Goal: Task Accomplishment & Management: Use online tool/utility

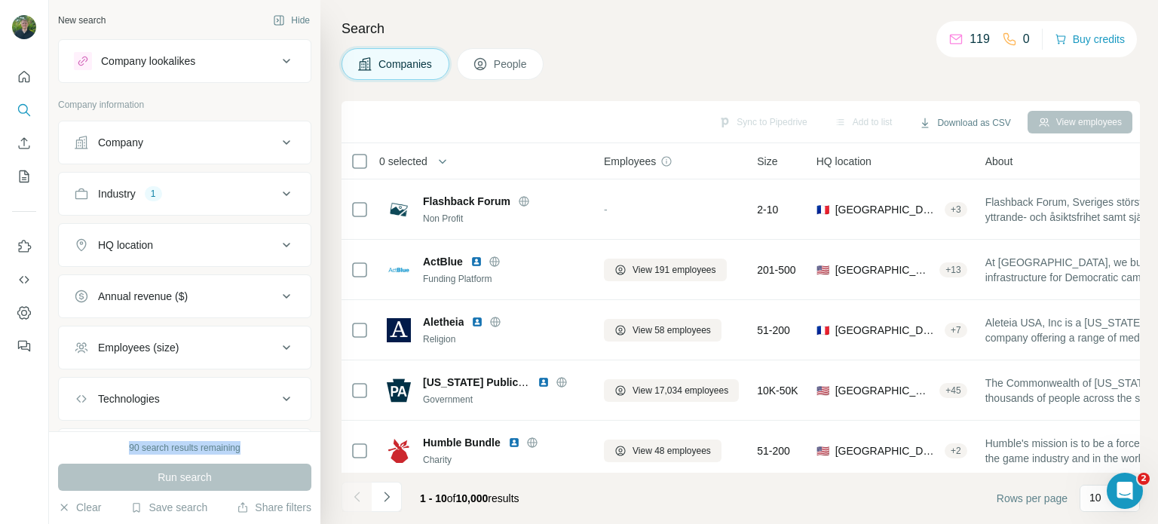
drag, startPoint x: 127, startPoint y: 446, endPoint x: 244, endPoint y: 452, distance: 117.8
click at [244, 452] on div "90 search results remaining" at bounding box center [184, 448] width 253 height 14
click at [250, 447] on div "90 search results remaining" at bounding box center [184, 448] width 253 height 14
click at [21, 317] on icon "Dashboard" at bounding box center [24, 312] width 15 height 15
click at [232, 50] on button "Company lookalikes" at bounding box center [185, 61] width 252 height 36
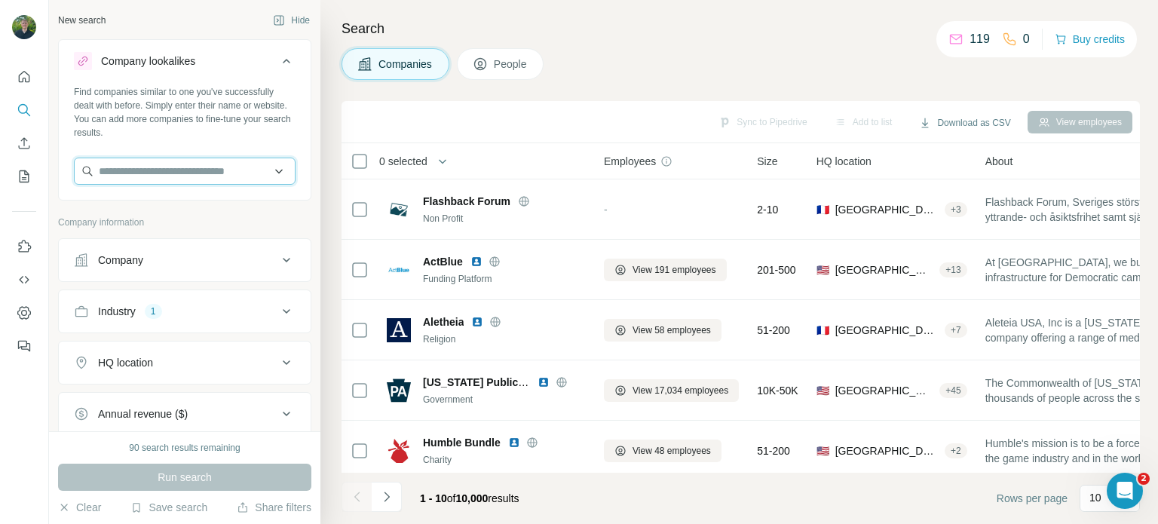
click at [178, 182] on input "text" at bounding box center [185, 171] width 222 height 27
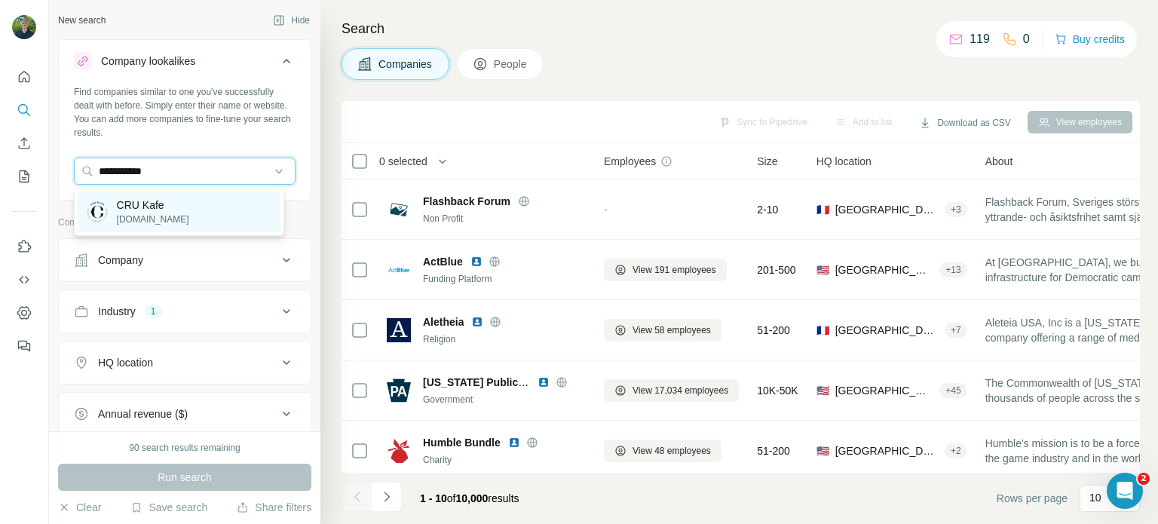
type input "**********"
click at [206, 213] on div "CRU Kafe [DOMAIN_NAME]" at bounding box center [179, 212] width 203 height 41
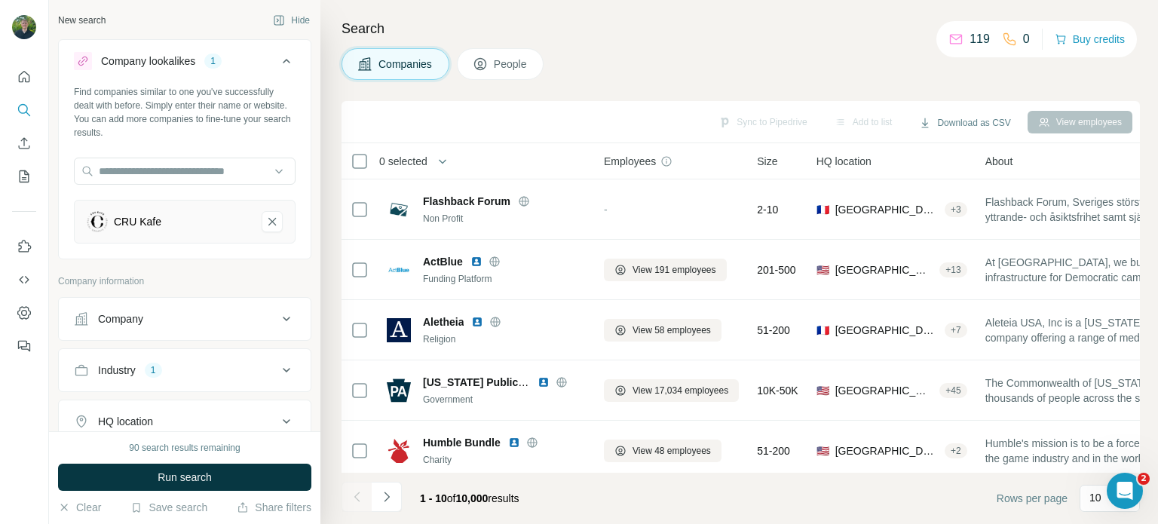
click at [291, 142] on div "Find companies similar to one you've successfully dealt with before. Simply ent…" at bounding box center [185, 170] width 252 height 170
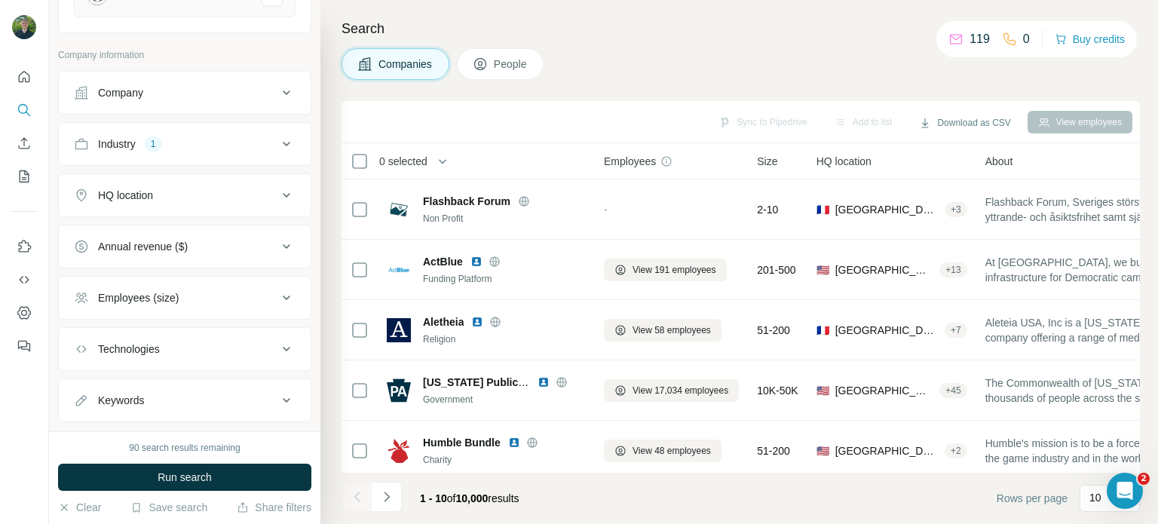
click at [201, 141] on div "Industry 1" at bounding box center [176, 144] width 204 height 15
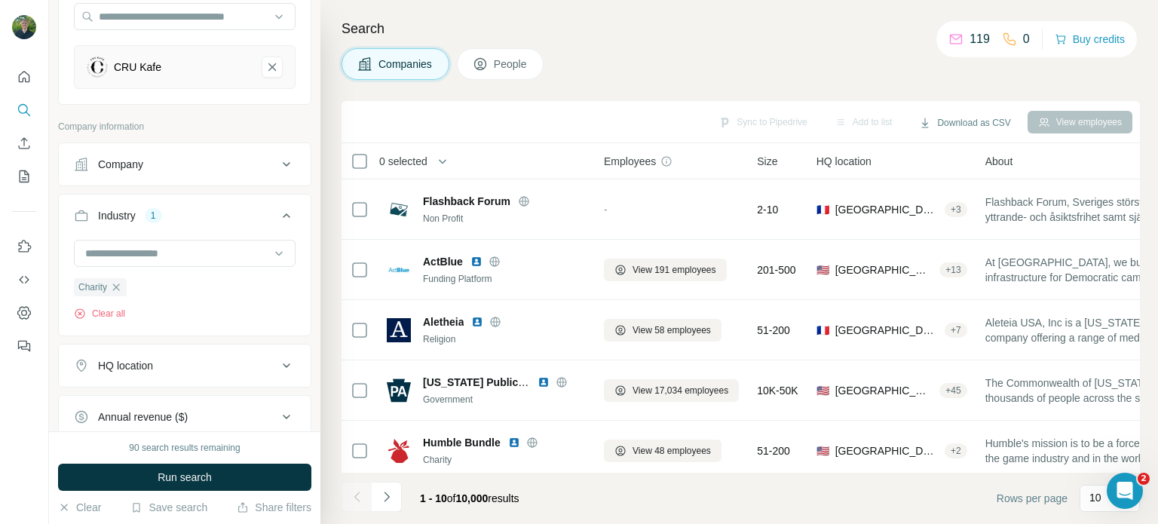
scroll to position [75, 0]
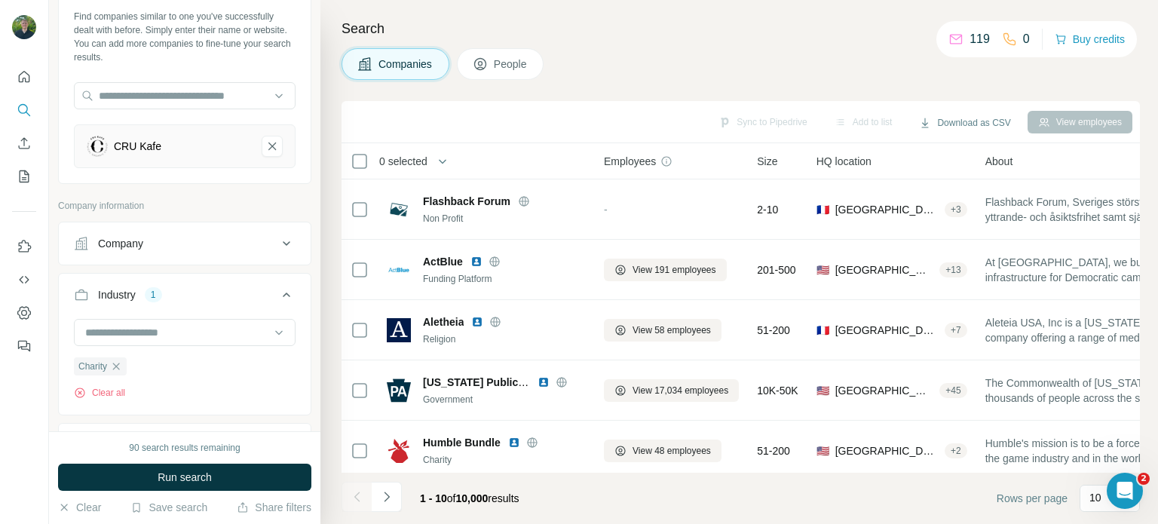
click at [268, 148] on icon "CRU Kafe-remove-button" at bounding box center [272, 147] width 8 height 8
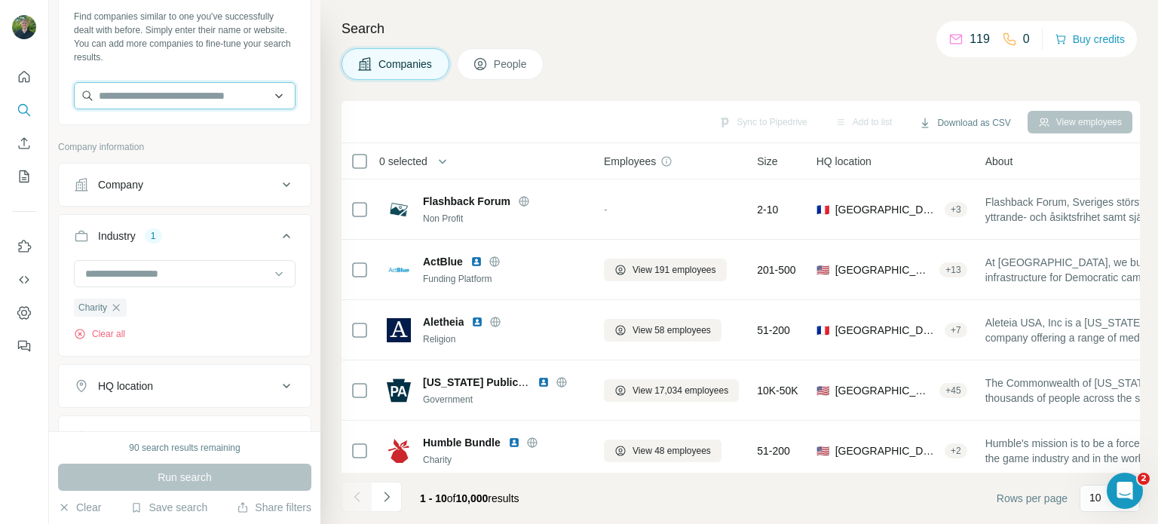
click at [192, 103] on input "text" at bounding box center [185, 95] width 222 height 27
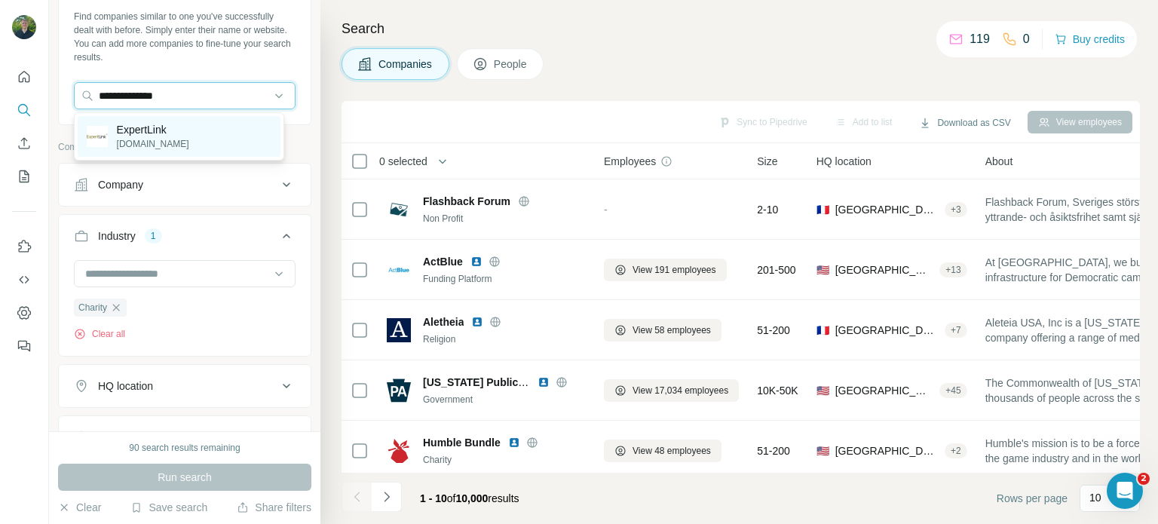
type input "**********"
click at [183, 135] on div "ExpertLink [DOMAIN_NAME]" at bounding box center [179, 136] width 203 height 41
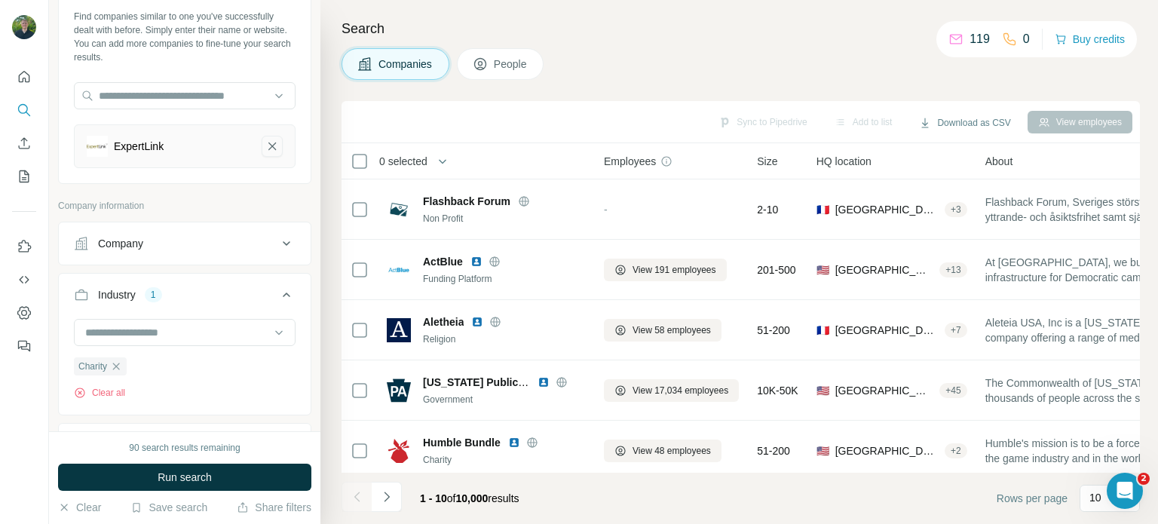
drag, startPoint x: 262, startPoint y: 144, endPoint x: 161, endPoint y: 100, distance: 110.8
click at [265, 143] on icon "ExpertLink-remove-button" at bounding box center [272, 146] width 14 height 15
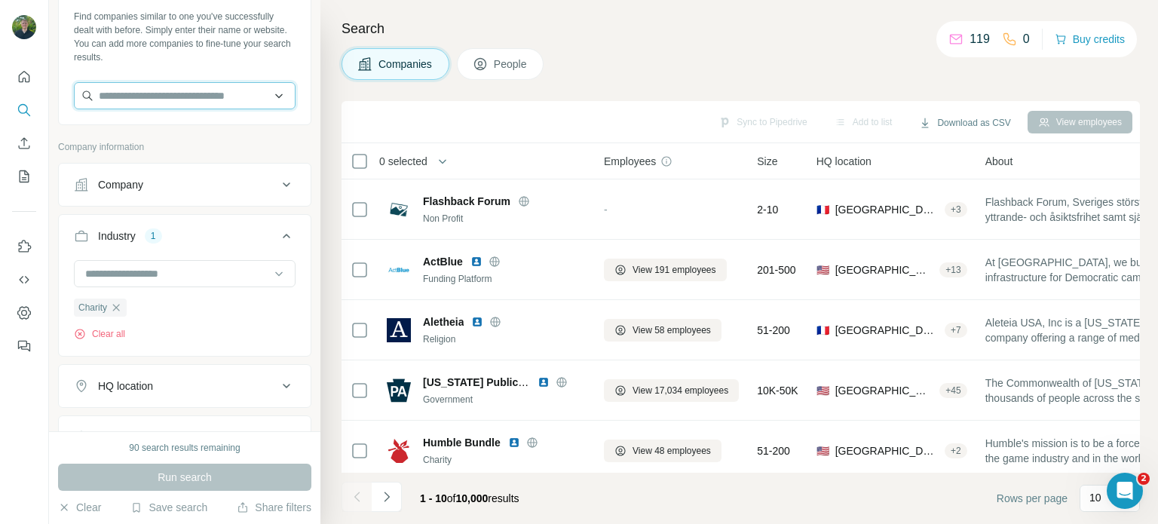
click at [168, 104] on input "text" at bounding box center [185, 95] width 222 height 27
click at [130, 96] on input "**********" at bounding box center [185, 95] width 222 height 27
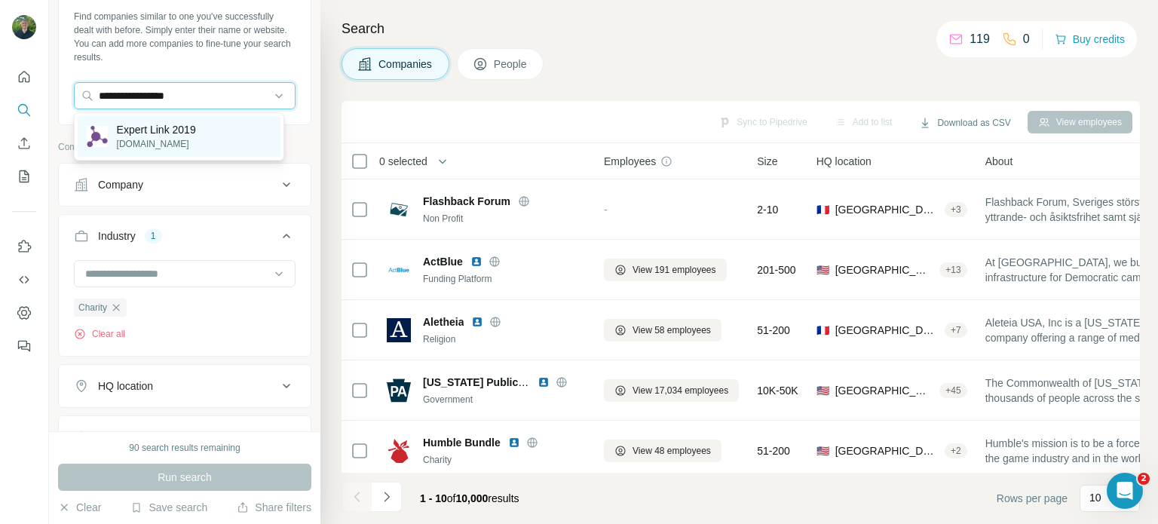
type input "**********"
click at [211, 140] on div "Expert Link 2019 [DOMAIN_NAME]" at bounding box center [179, 136] width 203 height 41
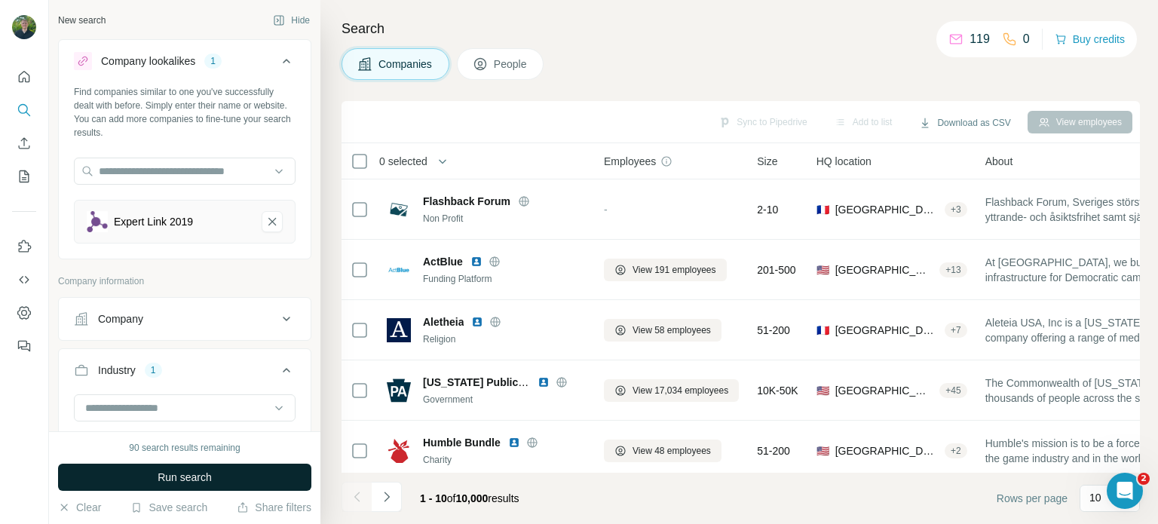
click at [229, 471] on button "Run search" at bounding box center [184, 477] width 253 height 27
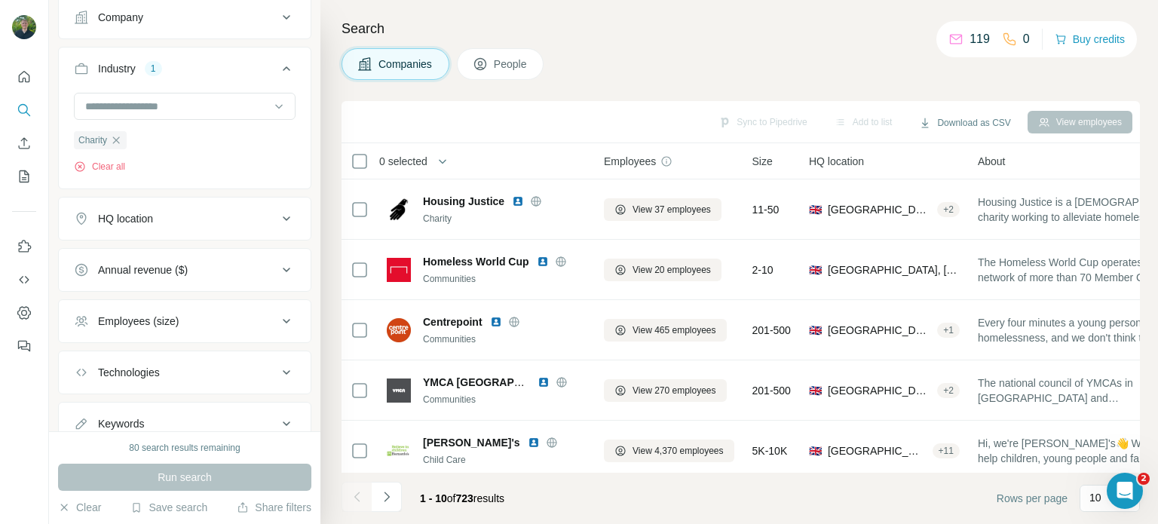
scroll to position [355, 0]
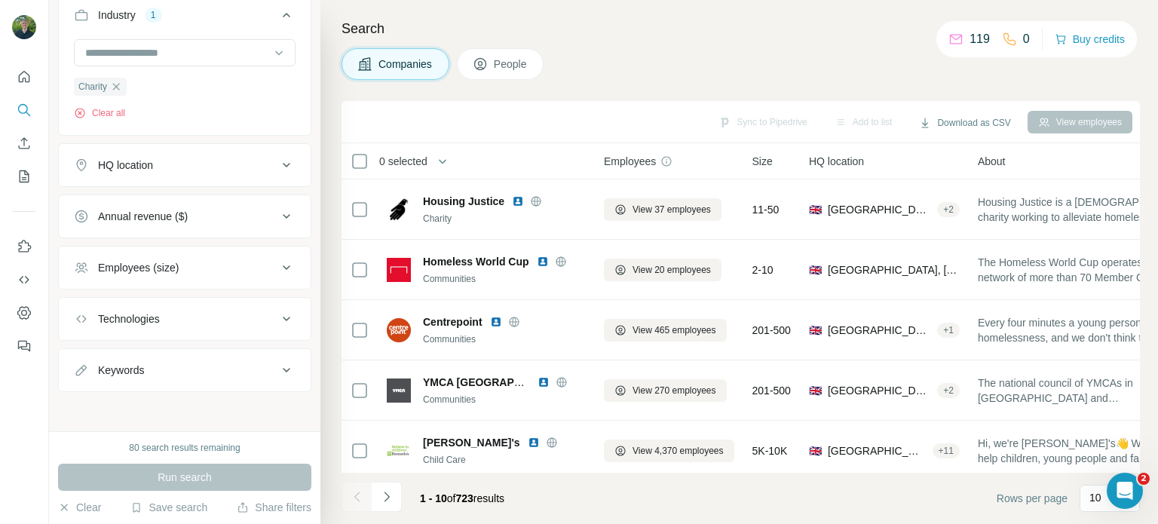
click at [202, 265] on div "Employees (size)" at bounding box center [176, 267] width 204 height 15
drag, startPoint x: 84, startPoint y: 324, endPoint x: 84, endPoint y: 292, distance: 31.7
click at [84, 324] on icon at bounding box center [83, 329] width 18 height 18
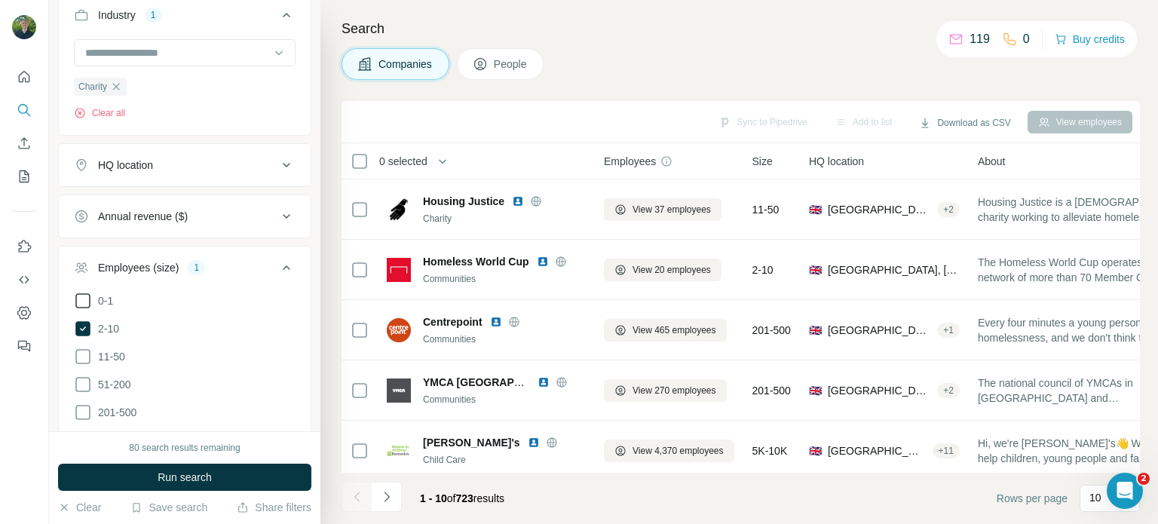
click at [84, 293] on icon at bounding box center [82, 300] width 15 height 15
click at [207, 475] on span "Run search" at bounding box center [185, 477] width 54 height 15
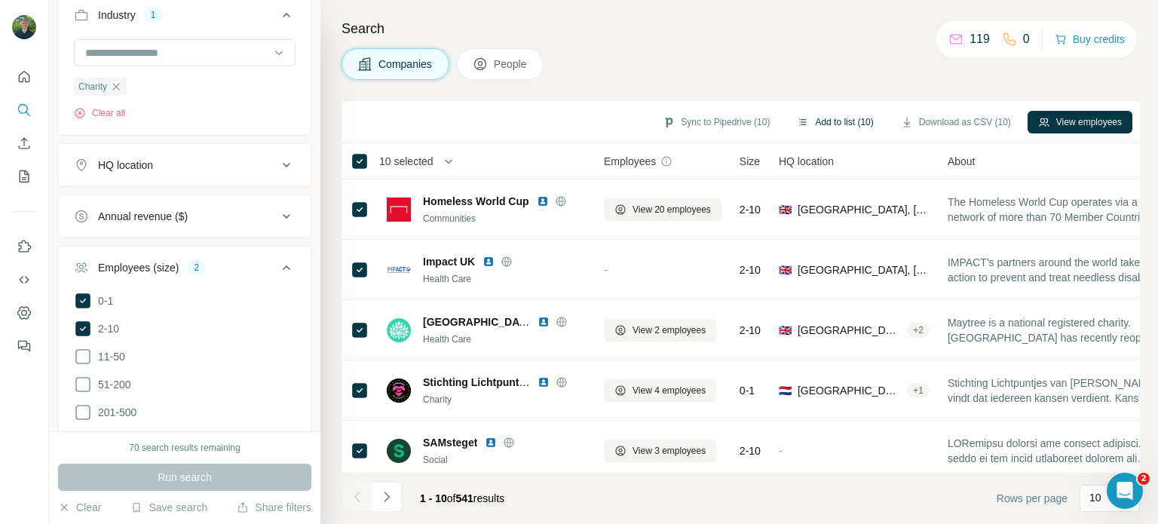
click at [821, 123] on button "Add to list (10)" at bounding box center [835, 122] width 97 height 23
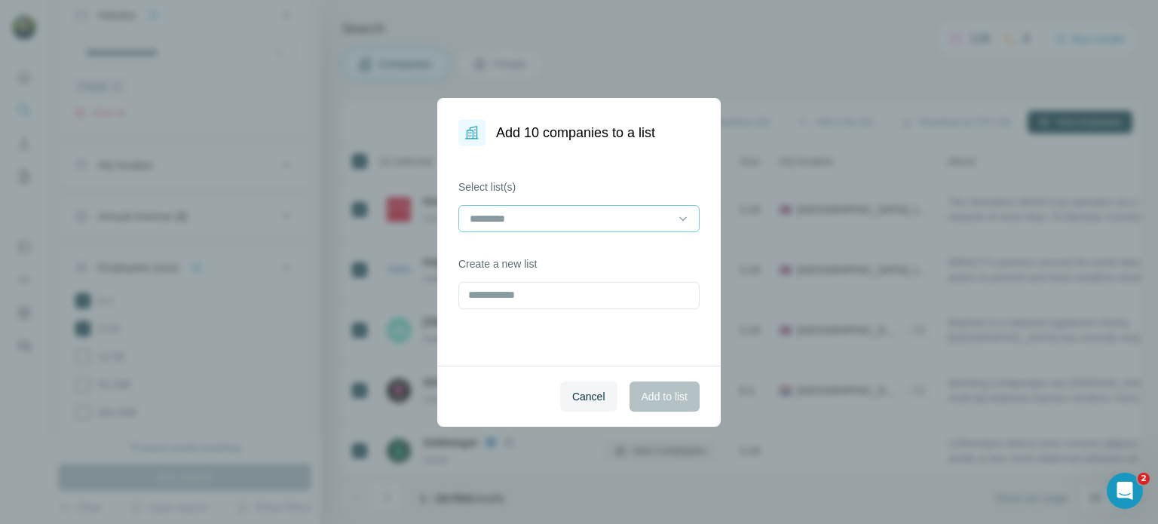
click at [588, 207] on div at bounding box center [570, 219] width 204 height 26
click at [569, 183] on label "Select list(s)" at bounding box center [579, 186] width 241 height 15
click at [555, 294] on input "text" at bounding box center [579, 295] width 241 height 27
type input "*********"
click at [649, 403] on span "Add to list" at bounding box center [665, 396] width 46 height 15
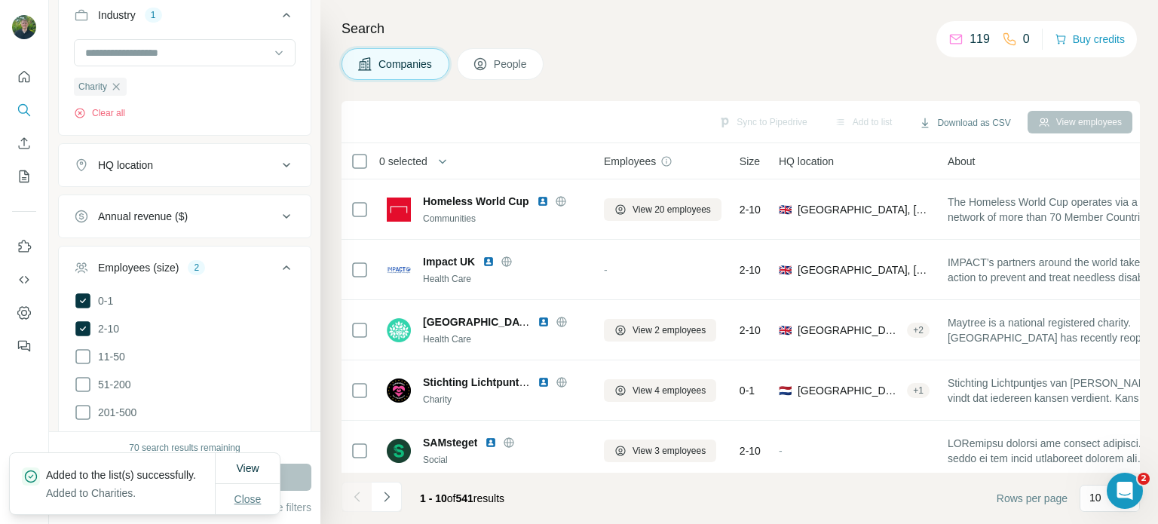
click at [236, 496] on span "Close" at bounding box center [248, 499] width 27 height 15
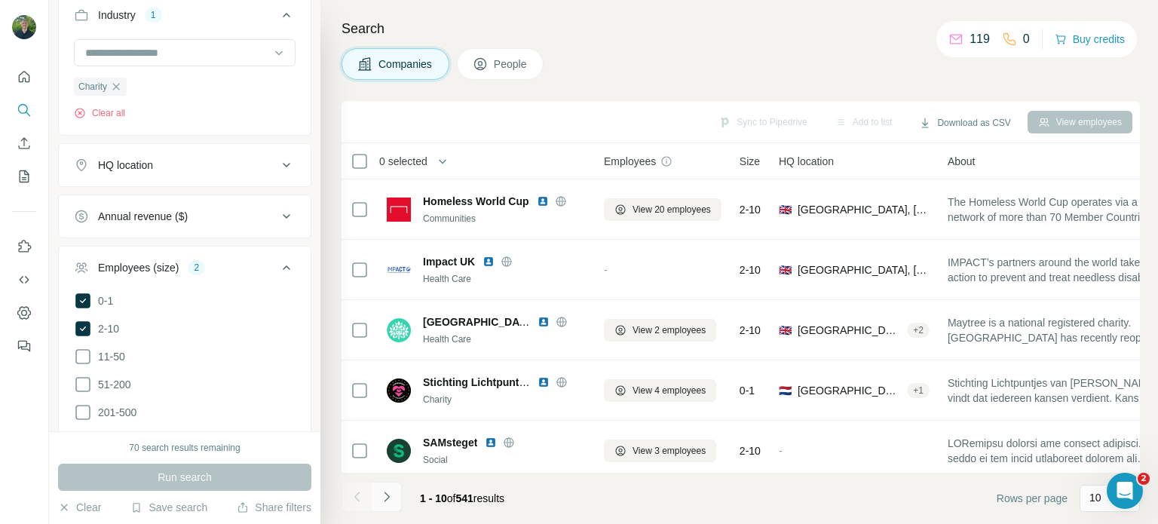
click at [392, 493] on icon "Navigate to next page" at bounding box center [386, 496] width 15 height 15
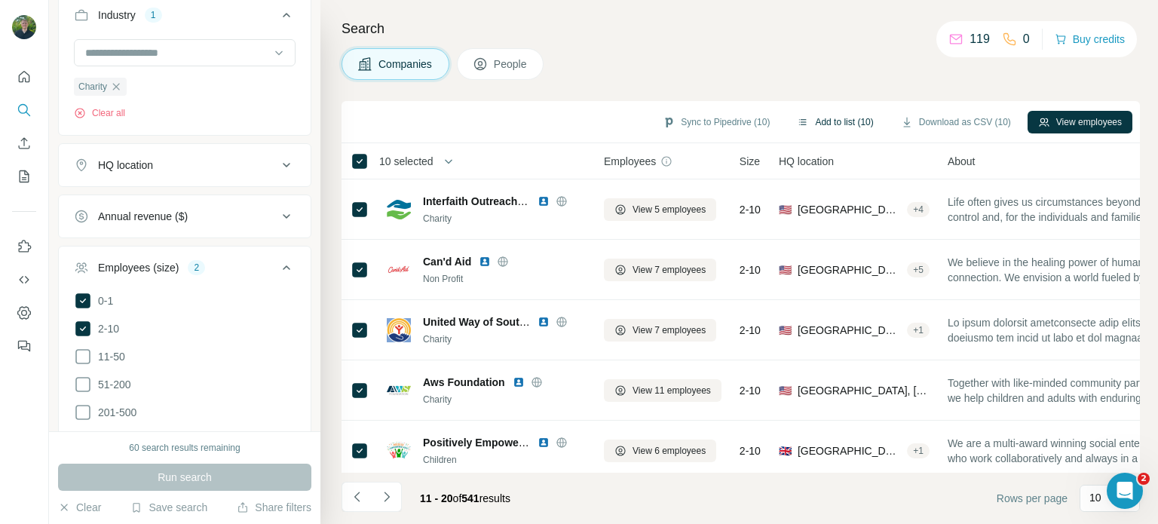
click at [843, 121] on button "Add to list (10)" at bounding box center [835, 122] width 97 height 23
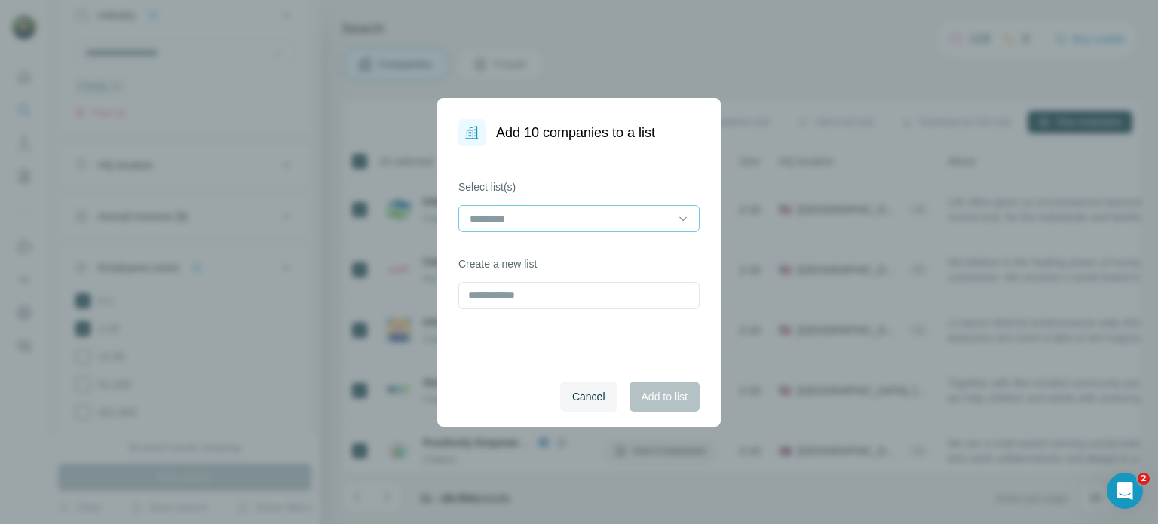
click at [576, 212] on input at bounding box center [570, 218] width 204 height 17
click at [582, 220] on input at bounding box center [570, 218] width 204 height 17
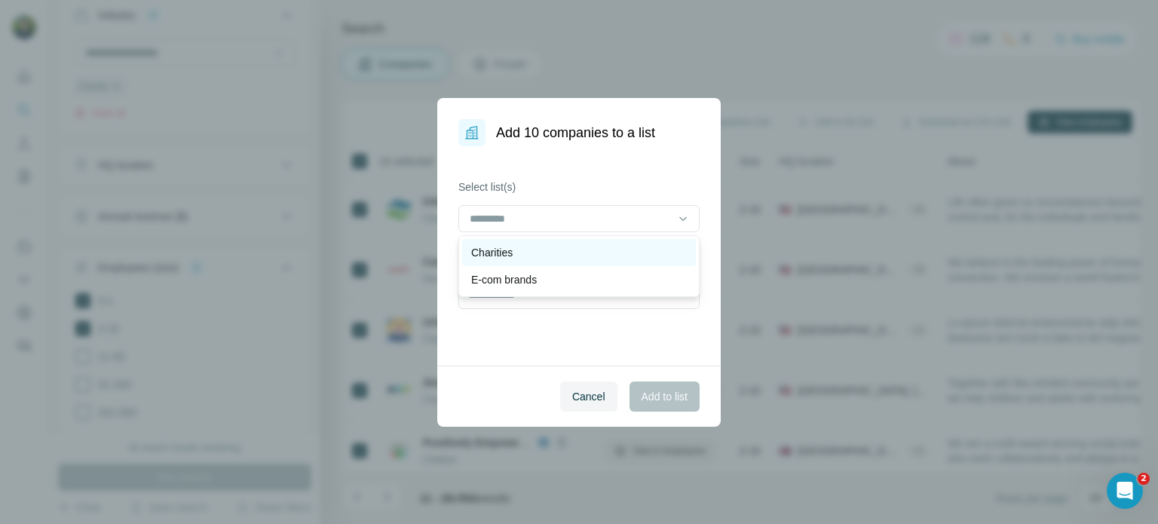
click at [546, 249] on div "Charities" at bounding box center [579, 252] width 216 height 15
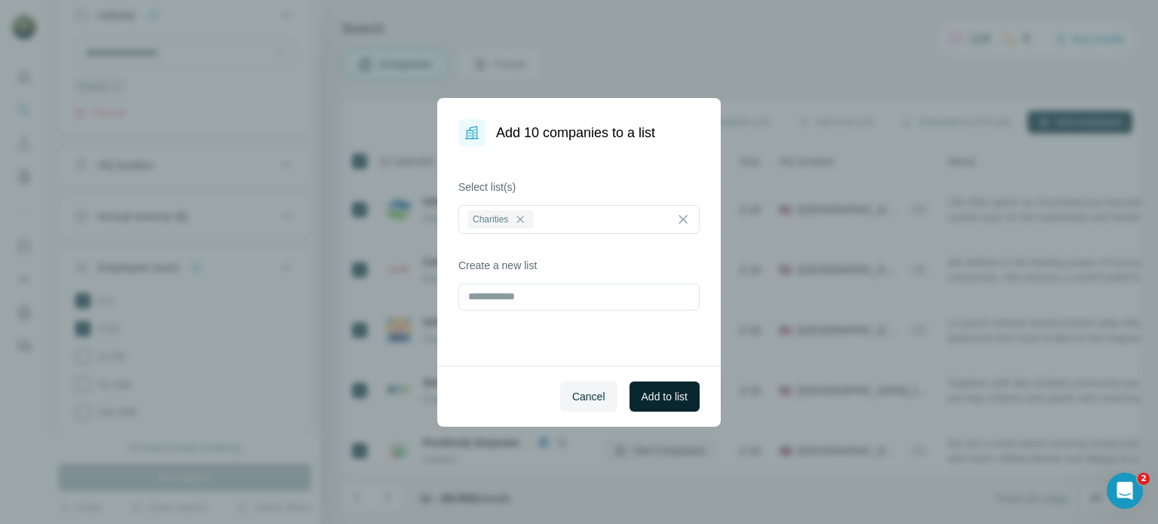
click at [677, 400] on span "Add to list" at bounding box center [665, 396] width 46 height 15
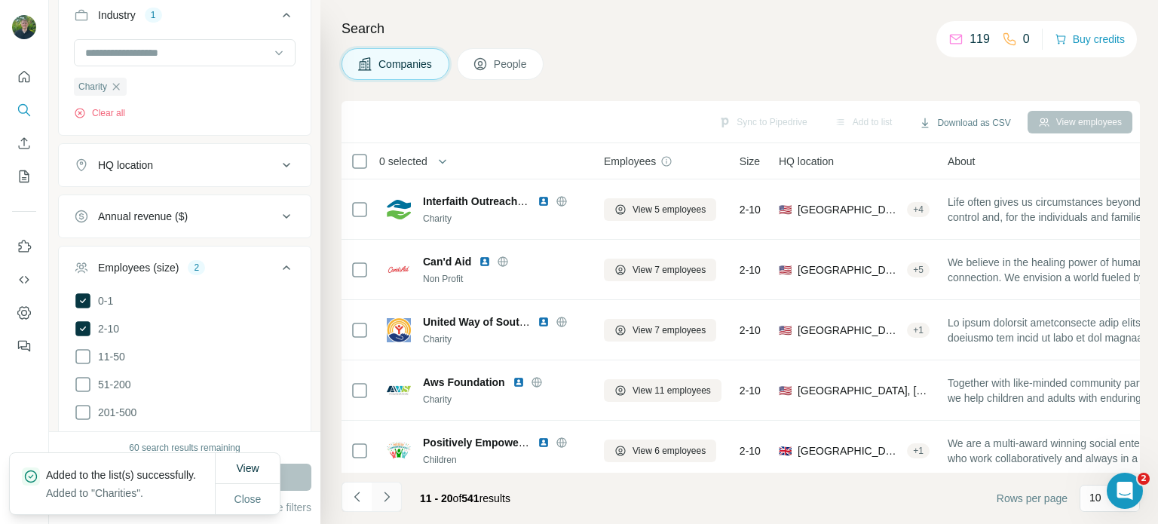
click at [386, 494] on icon "Navigate to next page" at bounding box center [386, 497] width 5 height 10
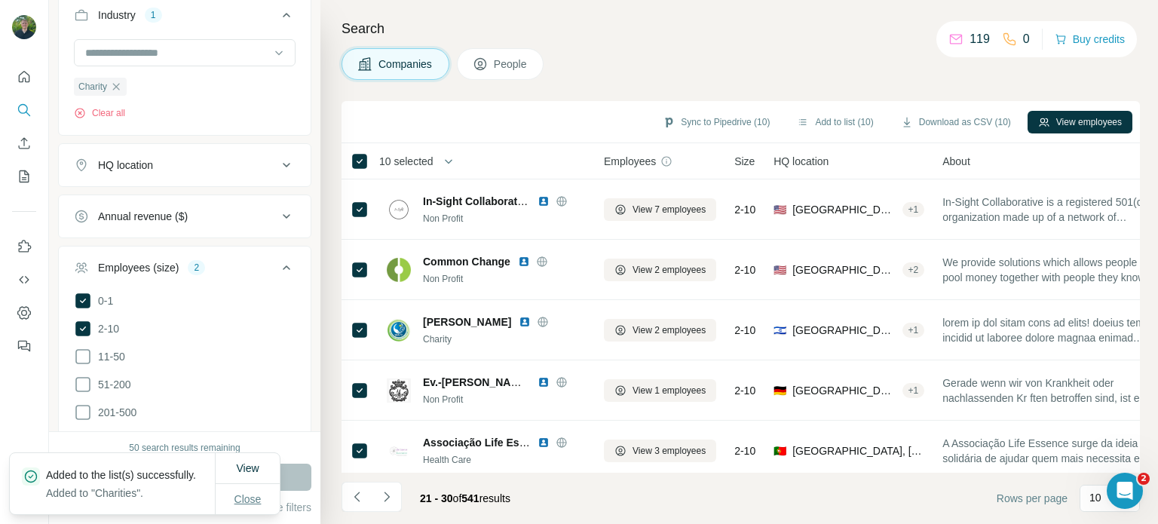
click at [248, 497] on span "Close" at bounding box center [248, 499] width 27 height 15
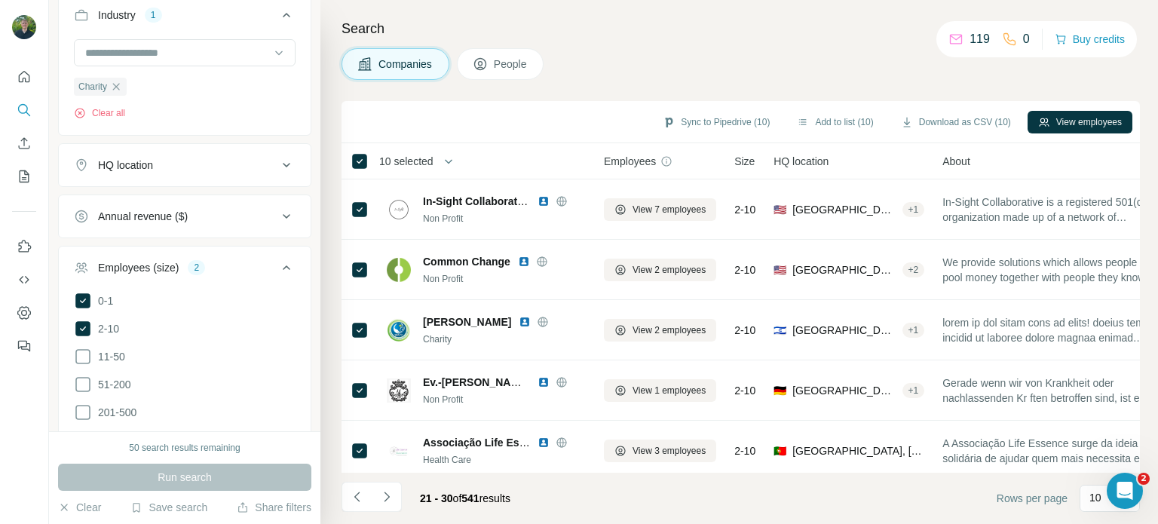
click at [207, 164] on div "HQ location" at bounding box center [176, 165] width 204 height 15
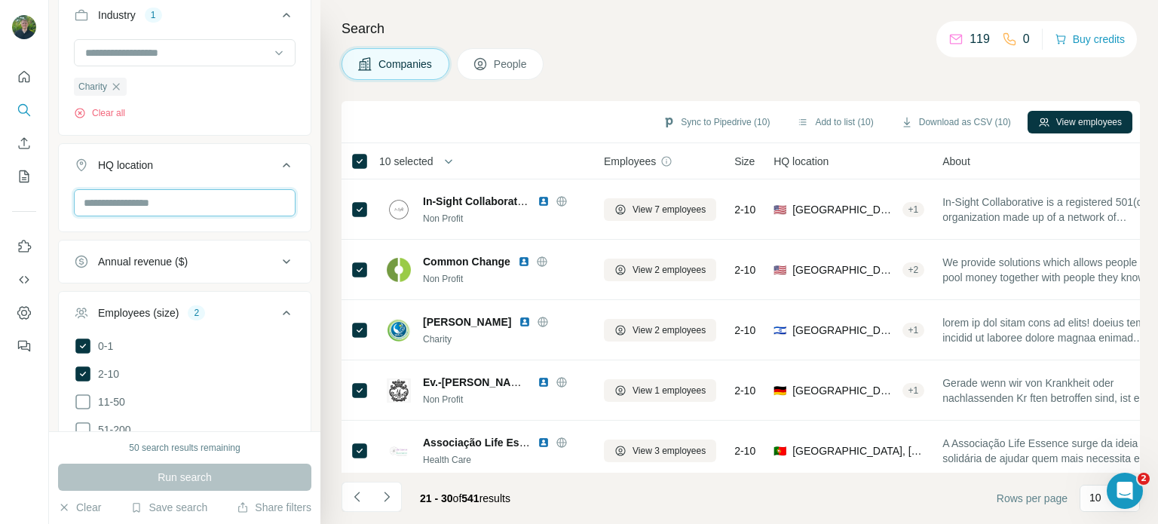
click at [167, 207] on input "text" at bounding box center [185, 202] width 222 height 27
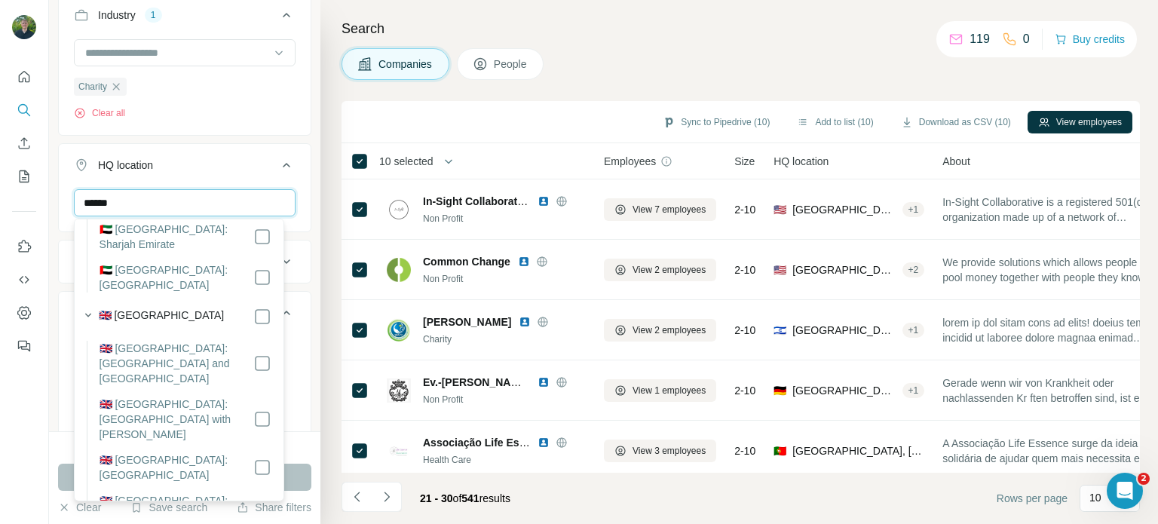
scroll to position [302, 0]
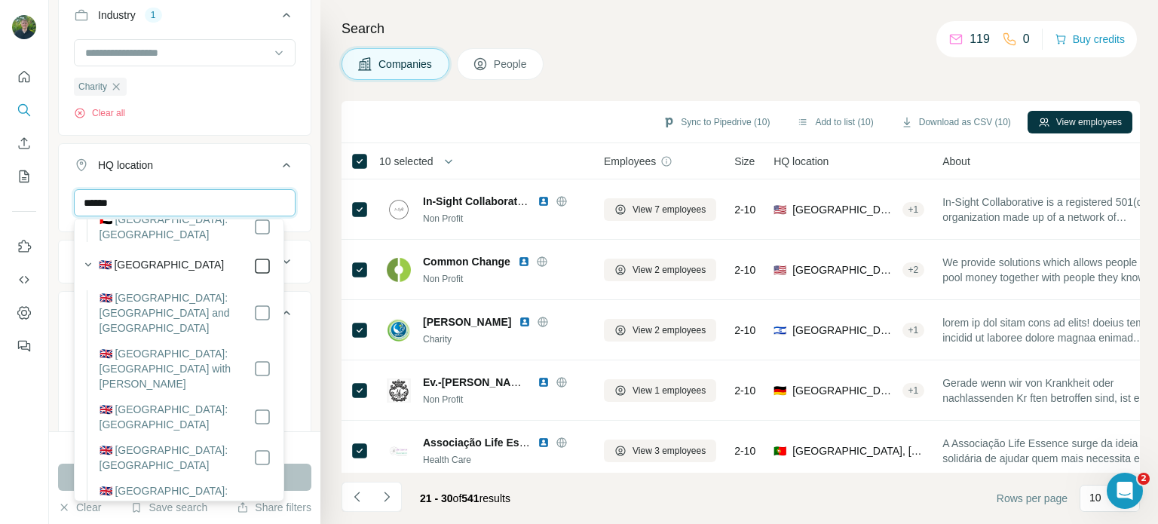
type input "******"
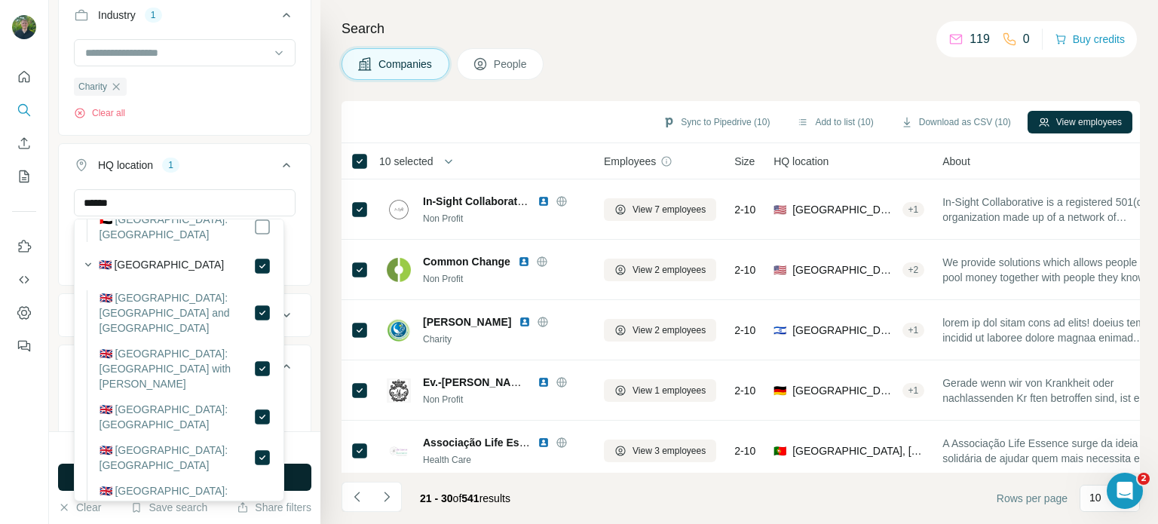
click at [302, 474] on button "Run search" at bounding box center [184, 477] width 253 height 27
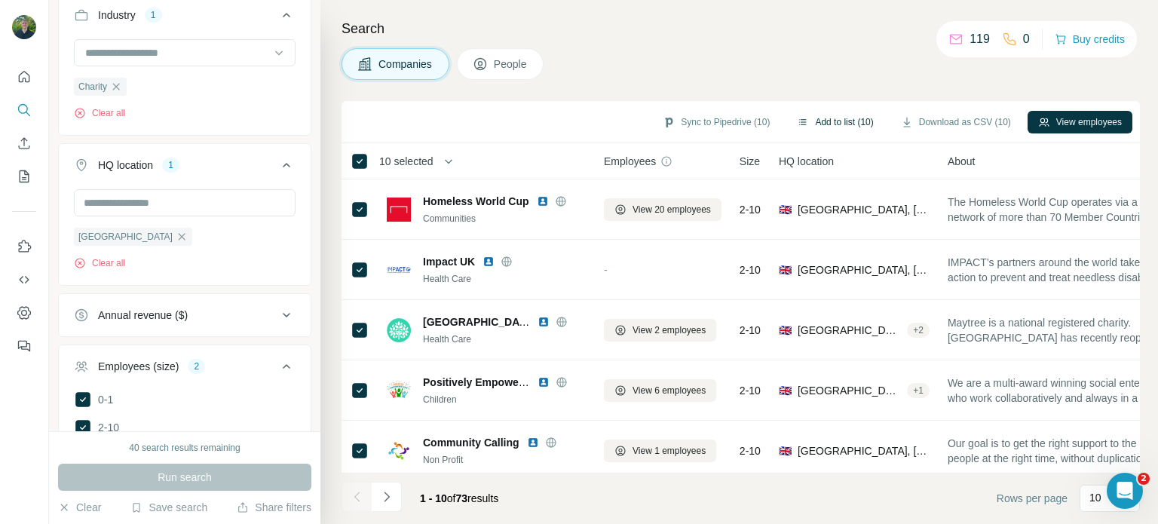
click at [836, 123] on button "Add to list (10)" at bounding box center [835, 122] width 97 height 23
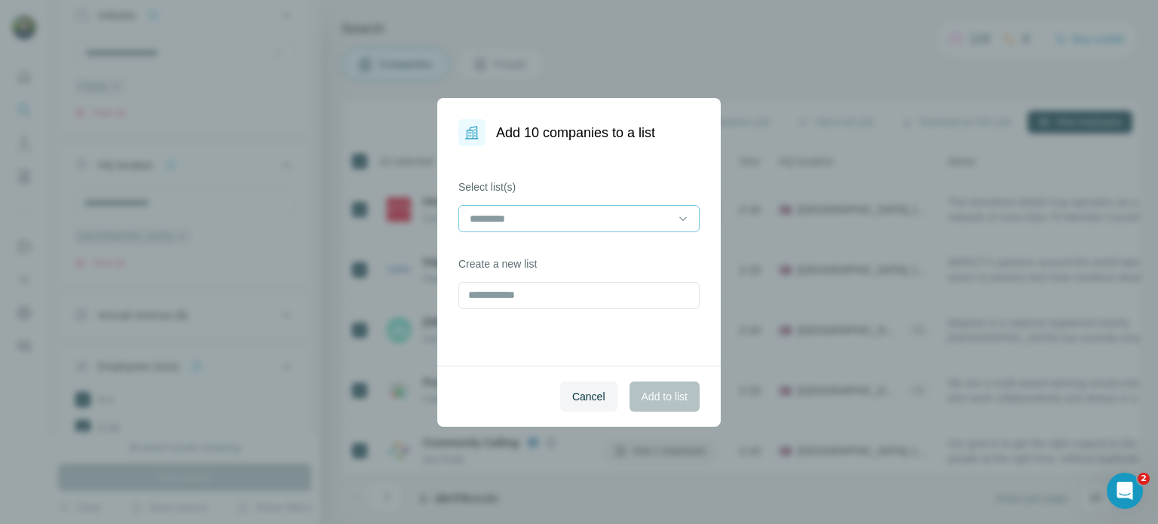
click at [549, 226] on div at bounding box center [570, 219] width 204 height 26
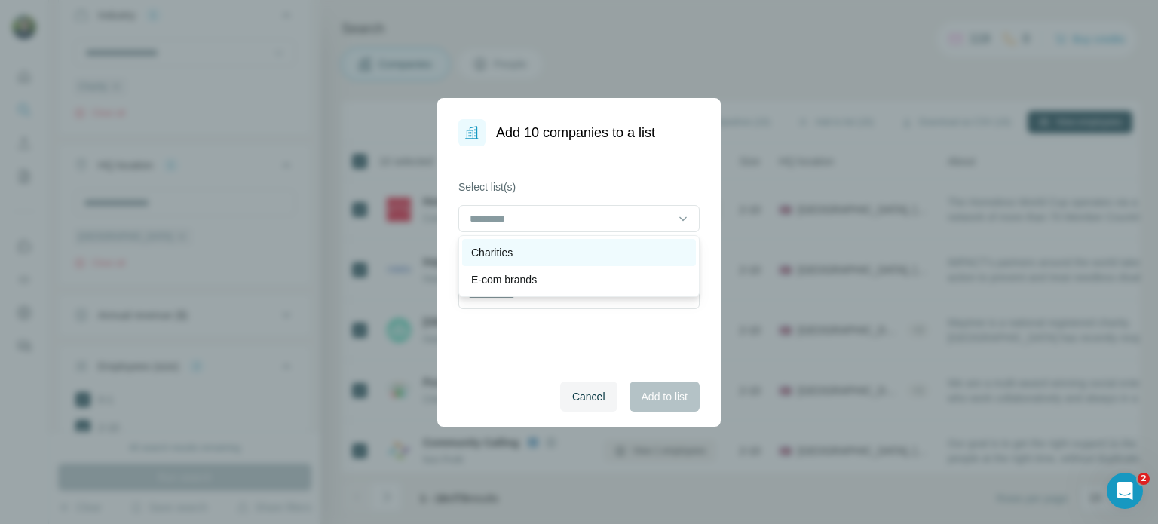
click at [532, 256] on div "Charities" at bounding box center [579, 252] width 216 height 15
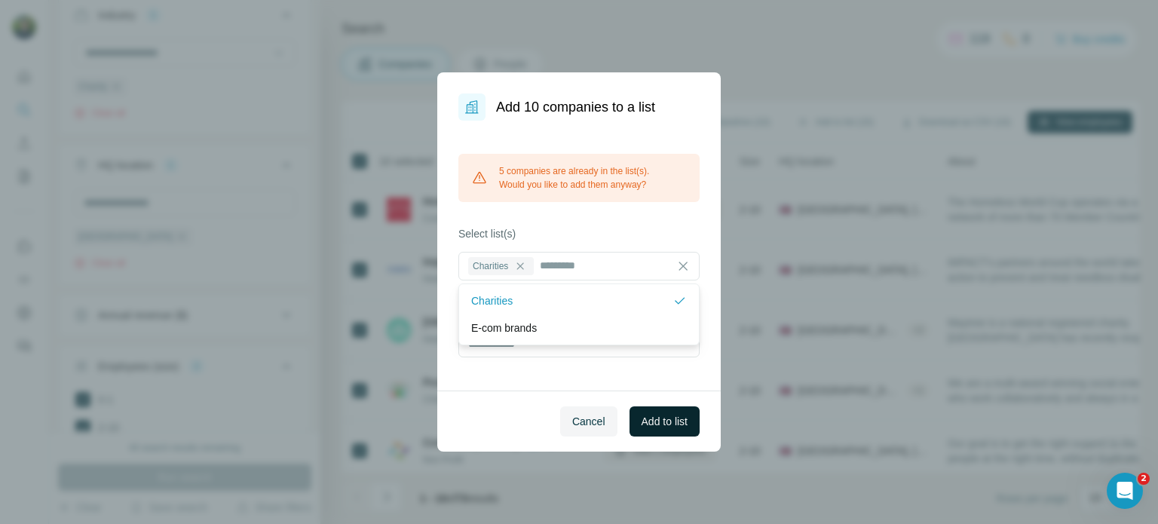
click at [664, 424] on span "Add to list" at bounding box center [665, 421] width 46 height 15
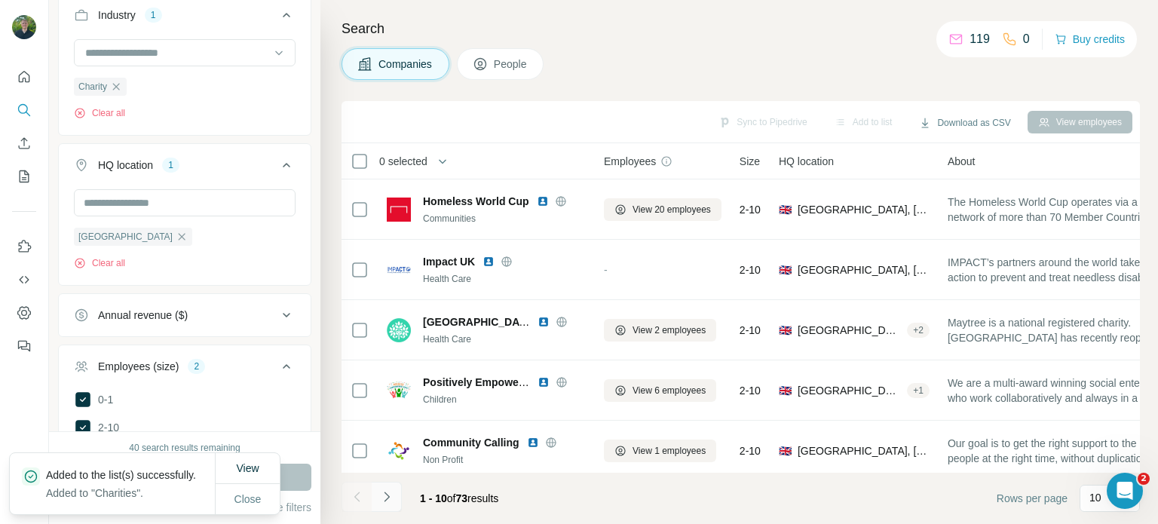
click at [388, 497] on icon "Navigate to next page" at bounding box center [386, 497] width 5 height 10
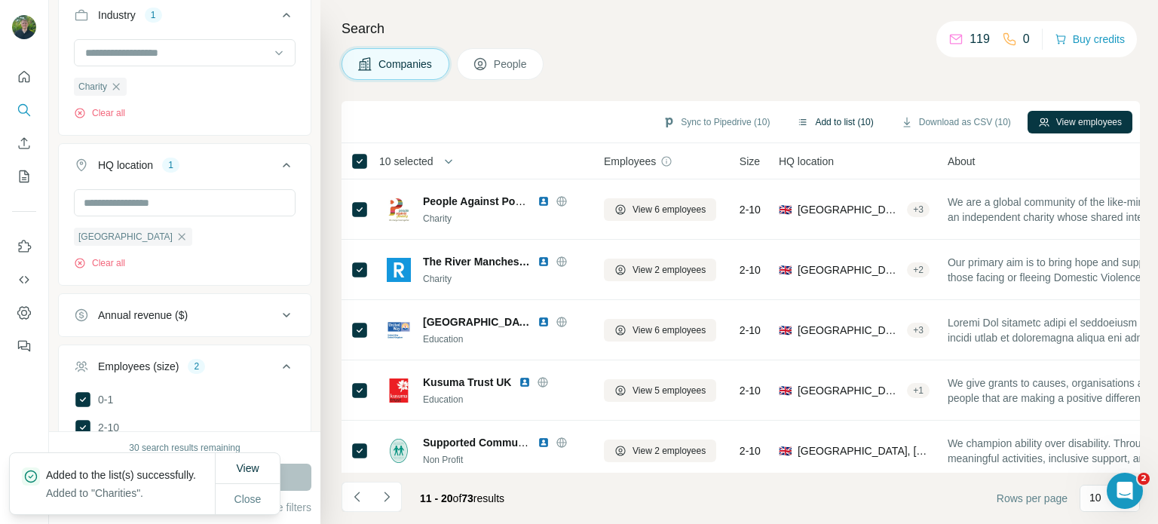
click at [845, 117] on button "Add to list (10)" at bounding box center [835, 122] width 97 height 23
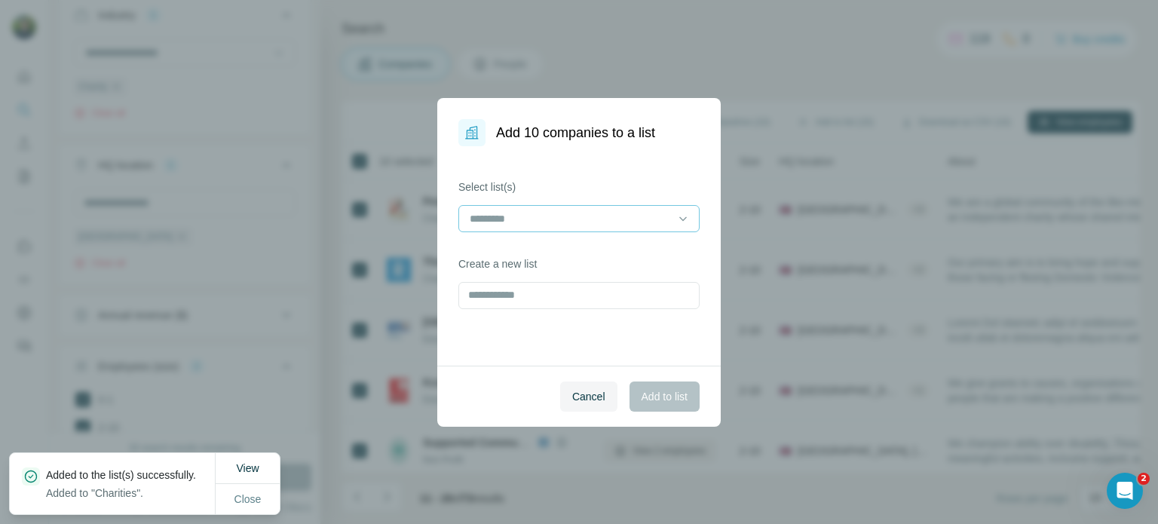
click at [533, 208] on div at bounding box center [570, 219] width 204 height 26
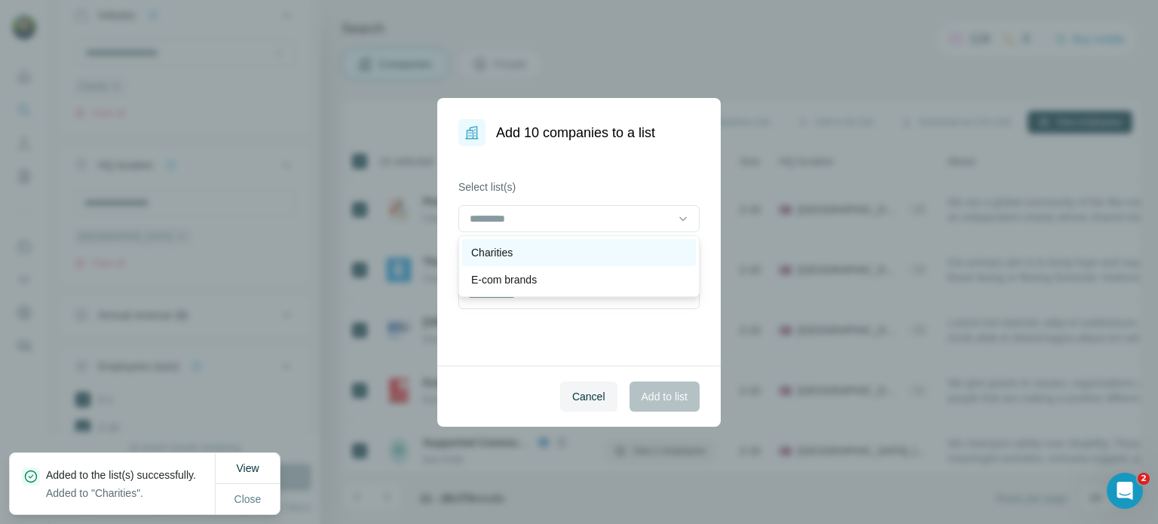
click at [516, 252] on div "Charities" at bounding box center [579, 252] width 216 height 15
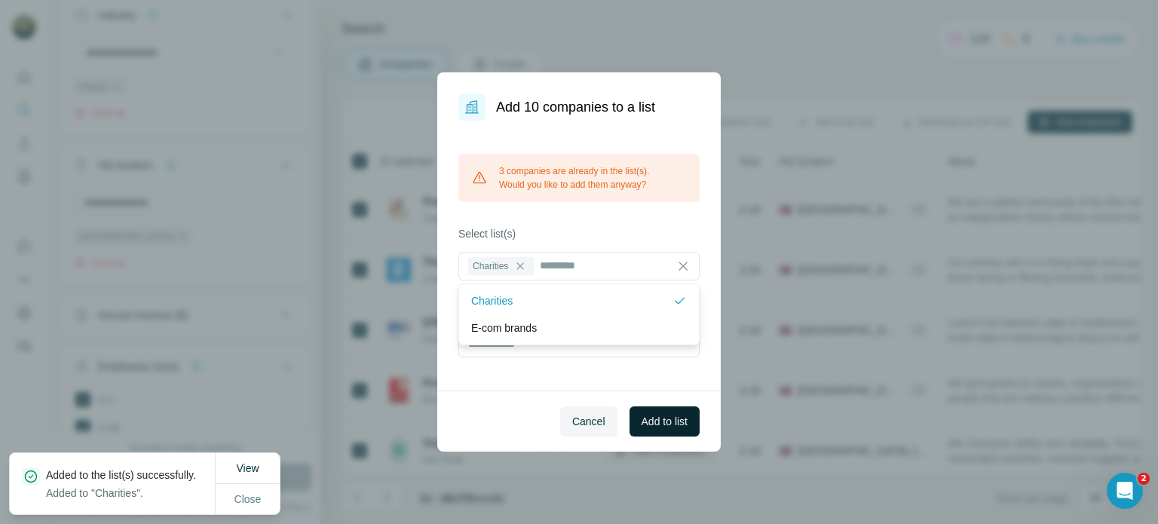
click at [667, 418] on span "Add to list" at bounding box center [665, 421] width 46 height 15
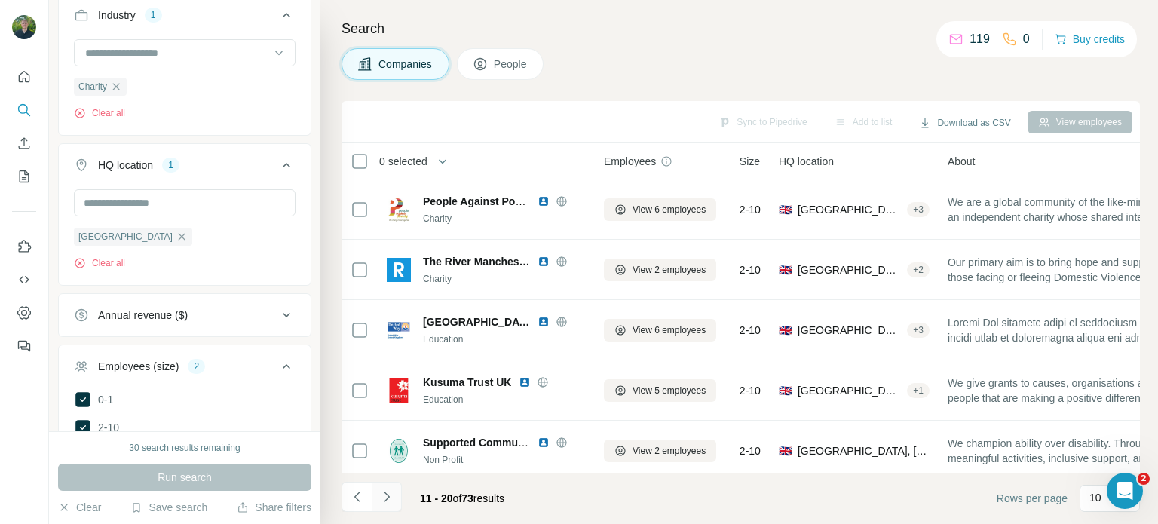
click at [388, 494] on icon "Navigate to next page" at bounding box center [386, 496] width 15 height 15
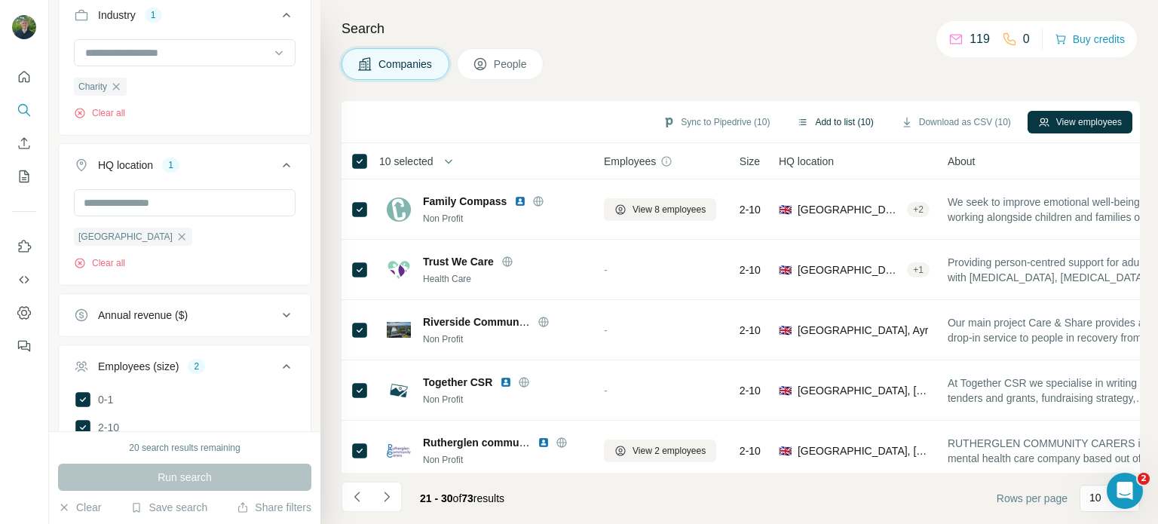
click at [824, 115] on button "Add to list (10)" at bounding box center [835, 122] width 97 height 23
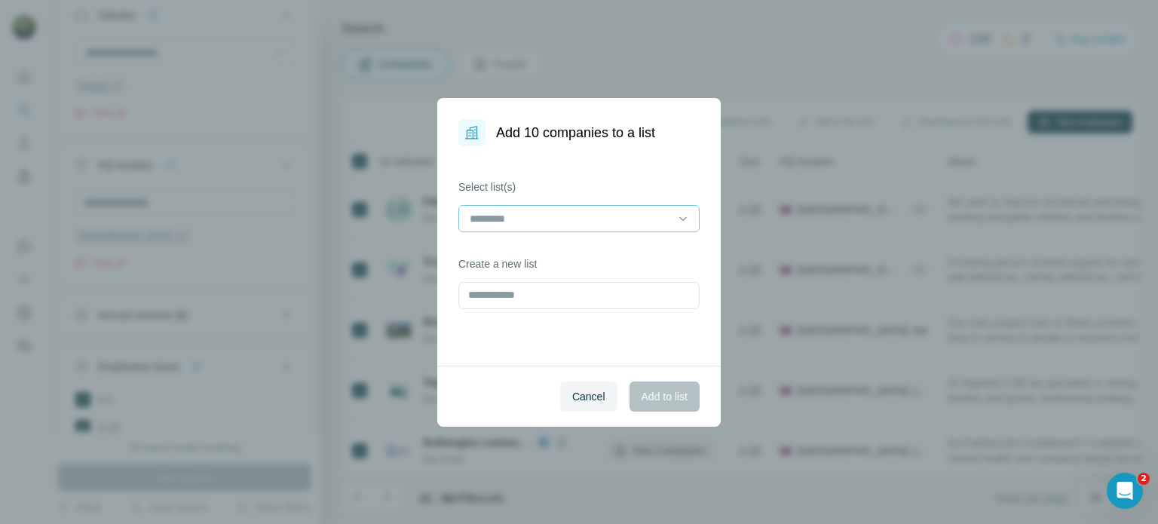
click at [583, 230] on div at bounding box center [570, 219] width 204 height 26
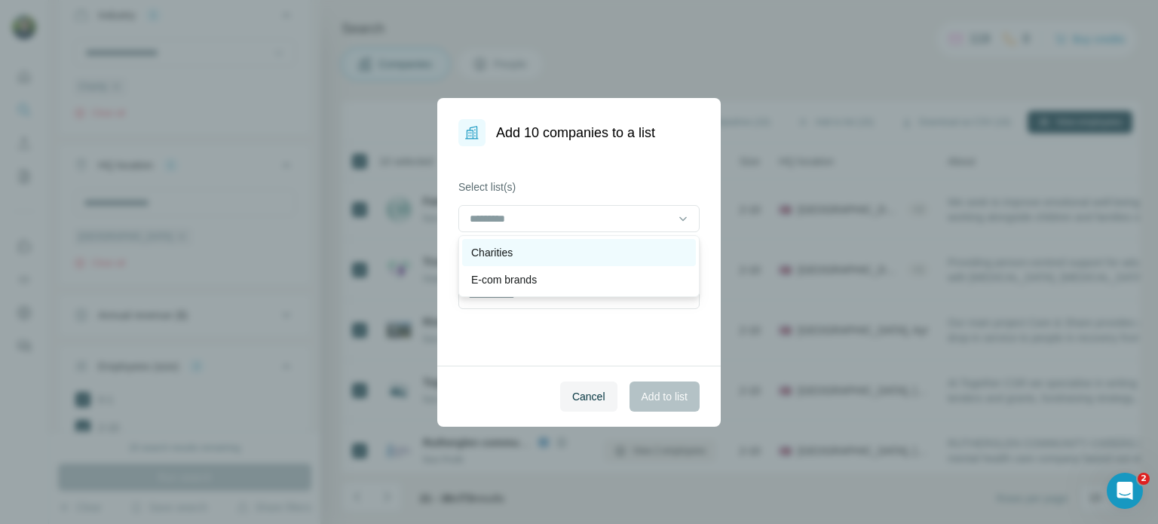
click at [555, 253] on div "Charities" at bounding box center [579, 252] width 216 height 15
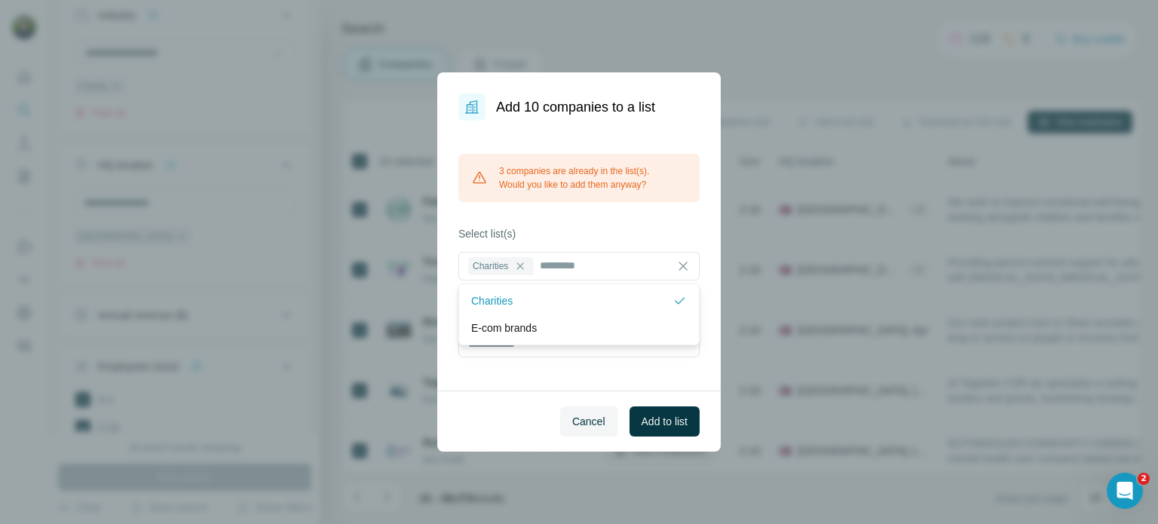
click at [694, 376] on div "3 companies are already in the list(s). Would you like to add them anyway? Sele…" at bounding box center [579, 256] width 284 height 270
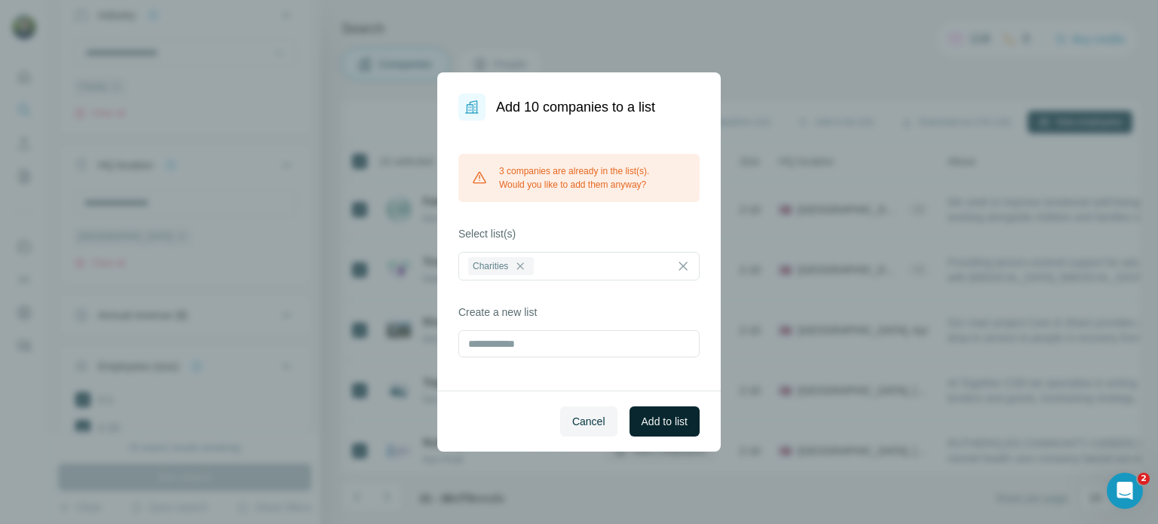
click at [673, 416] on span "Add to list" at bounding box center [665, 421] width 46 height 15
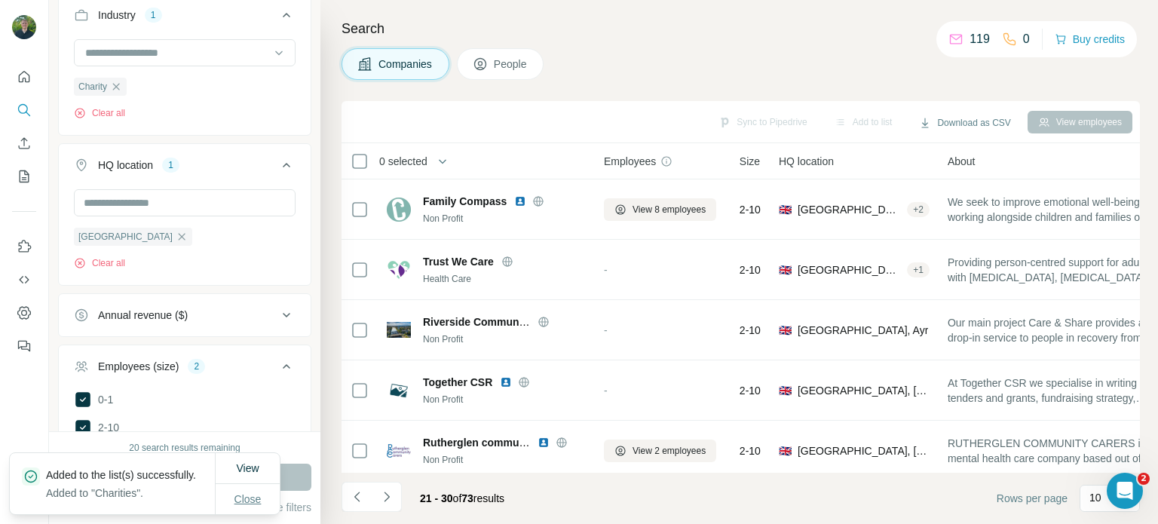
click at [238, 501] on span "Close" at bounding box center [248, 499] width 27 height 15
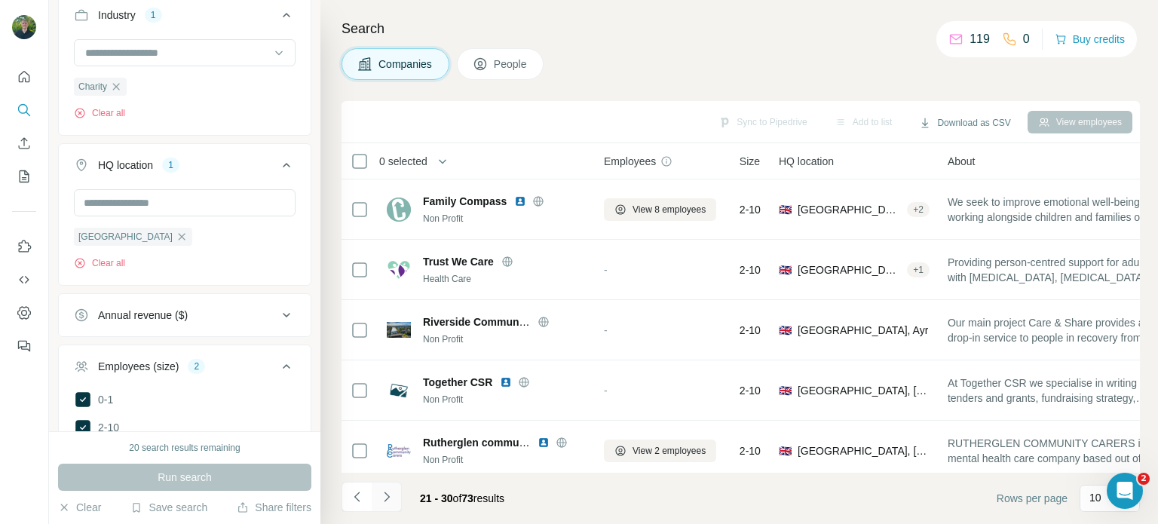
click at [393, 499] on icon "Navigate to next page" at bounding box center [386, 496] width 15 height 15
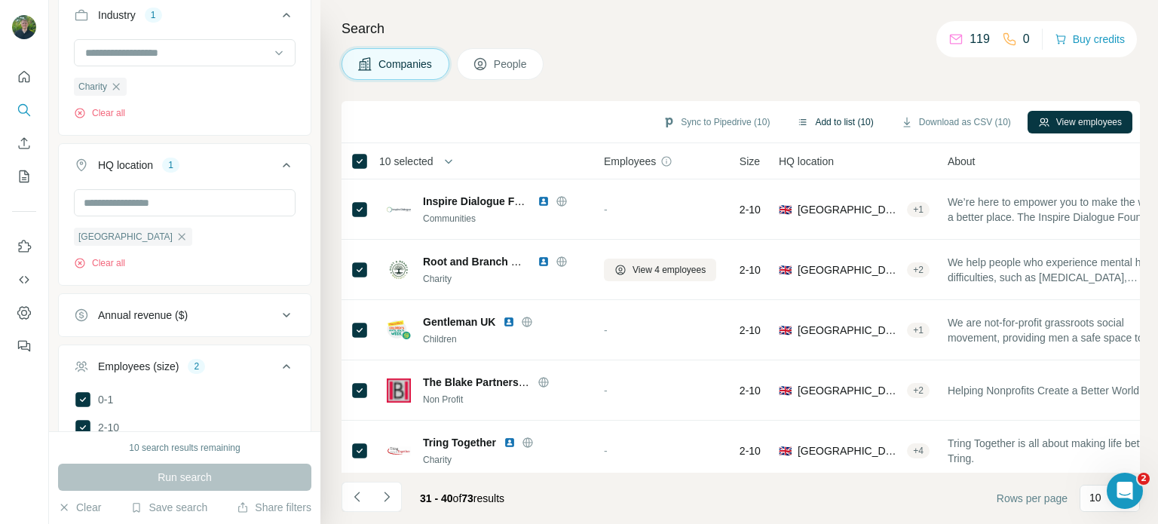
click at [833, 122] on button "Add to list (10)" at bounding box center [835, 122] width 97 height 23
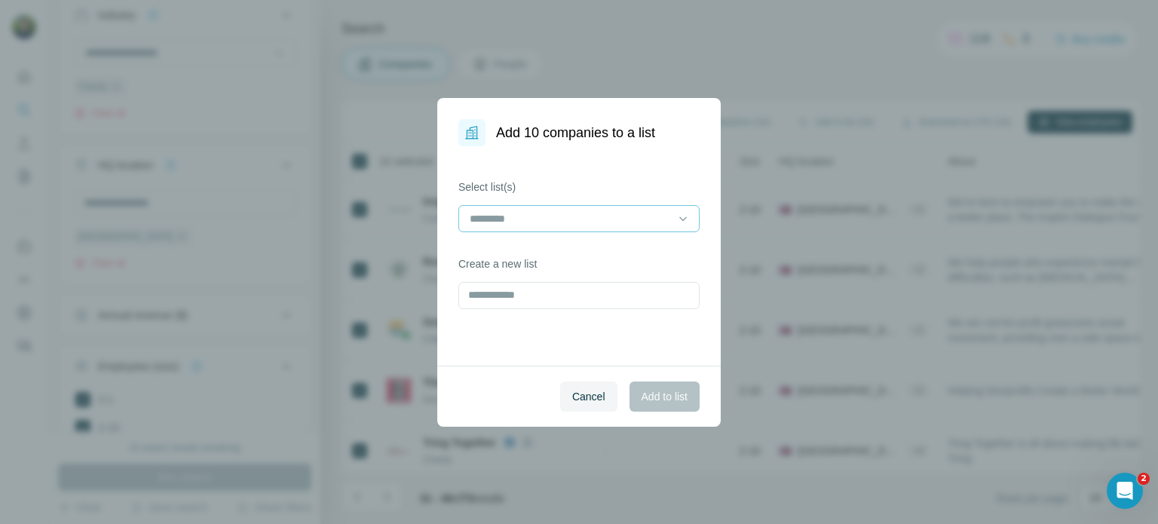
click at [570, 228] on div at bounding box center [570, 219] width 204 height 26
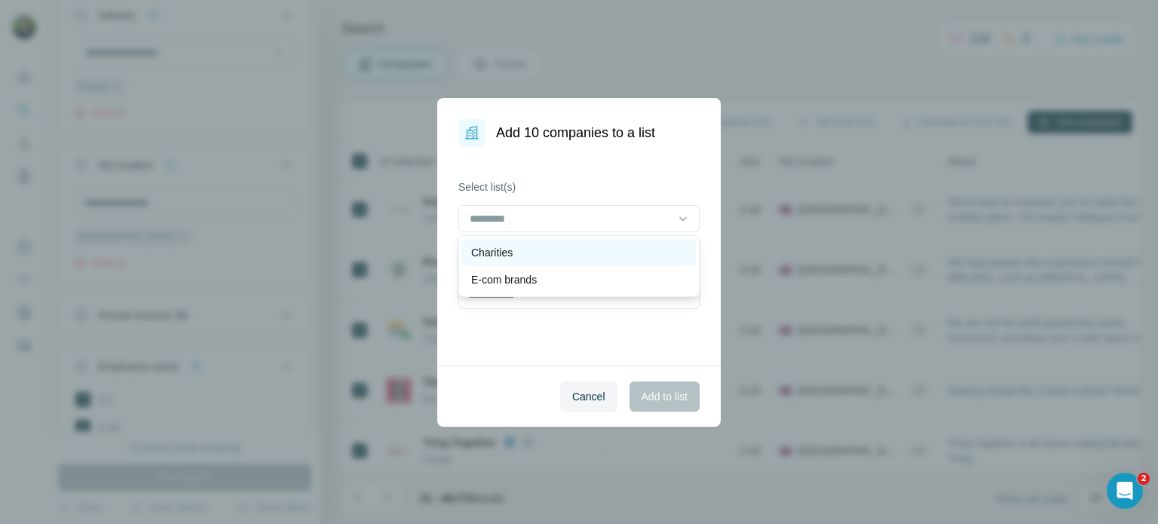
click at [575, 256] on div "Charities" at bounding box center [579, 252] width 216 height 15
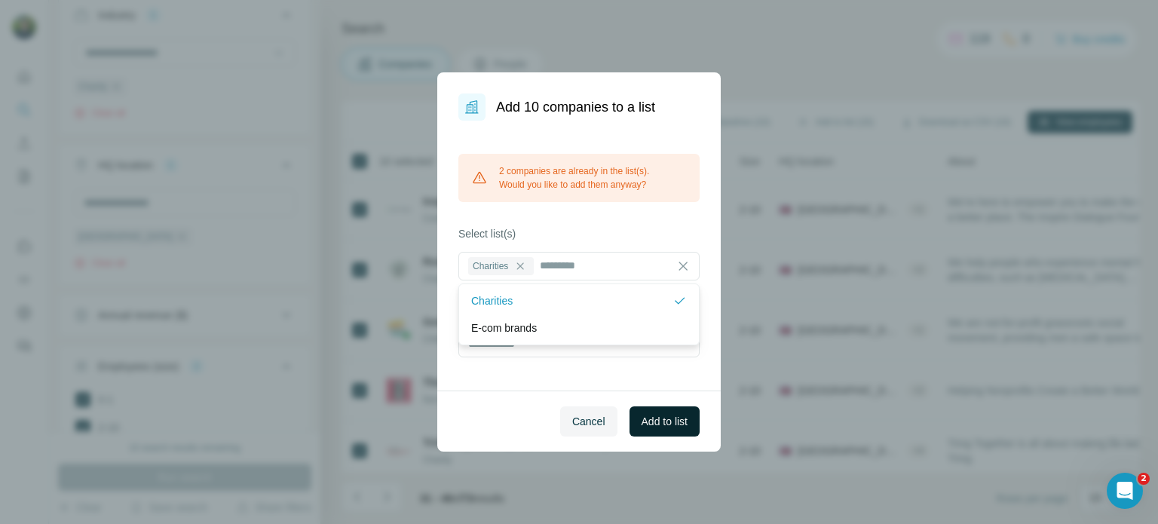
click at [661, 428] on span "Add to list" at bounding box center [665, 421] width 46 height 15
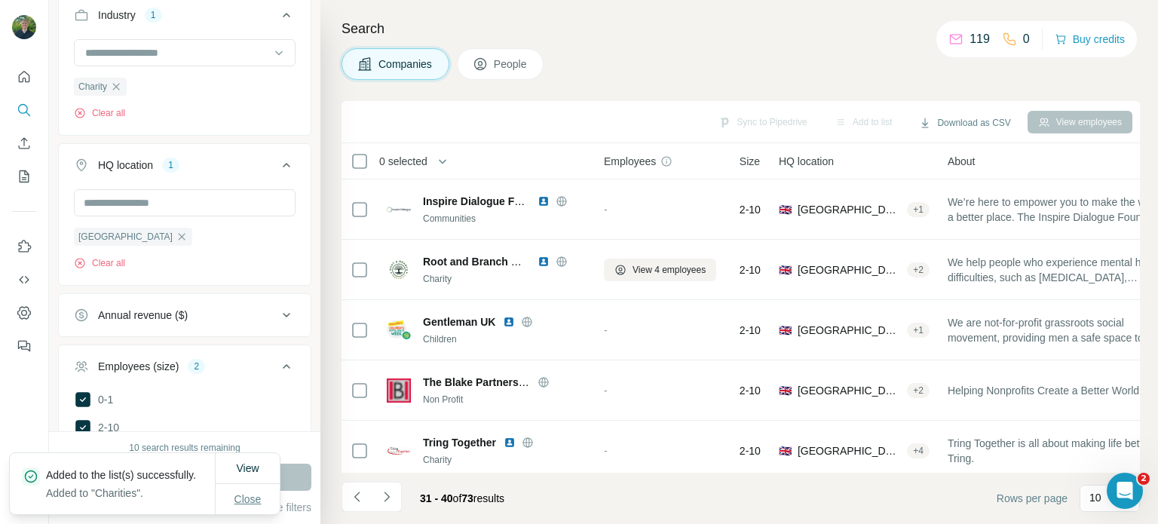
click at [253, 502] on span "Close" at bounding box center [248, 499] width 27 height 15
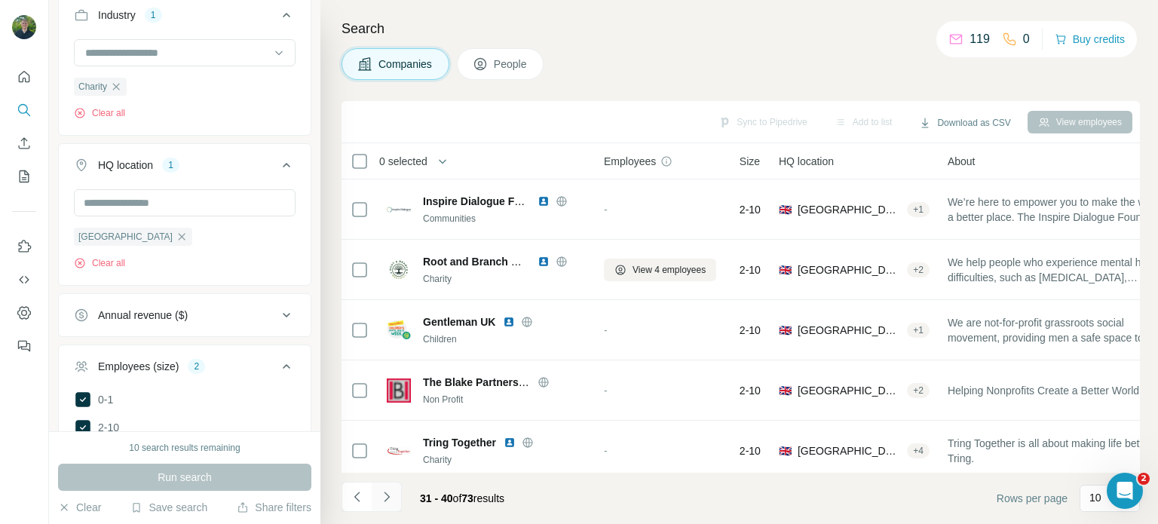
click at [385, 495] on icon "Navigate to next page" at bounding box center [386, 496] width 15 height 15
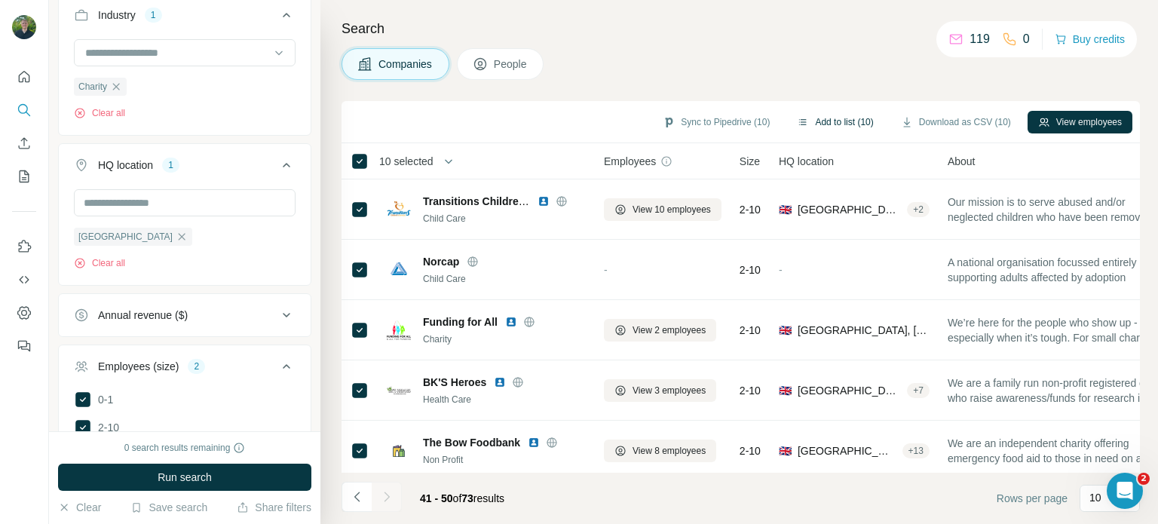
click at [821, 117] on button "Add to list (10)" at bounding box center [835, 122] width 97 height 23
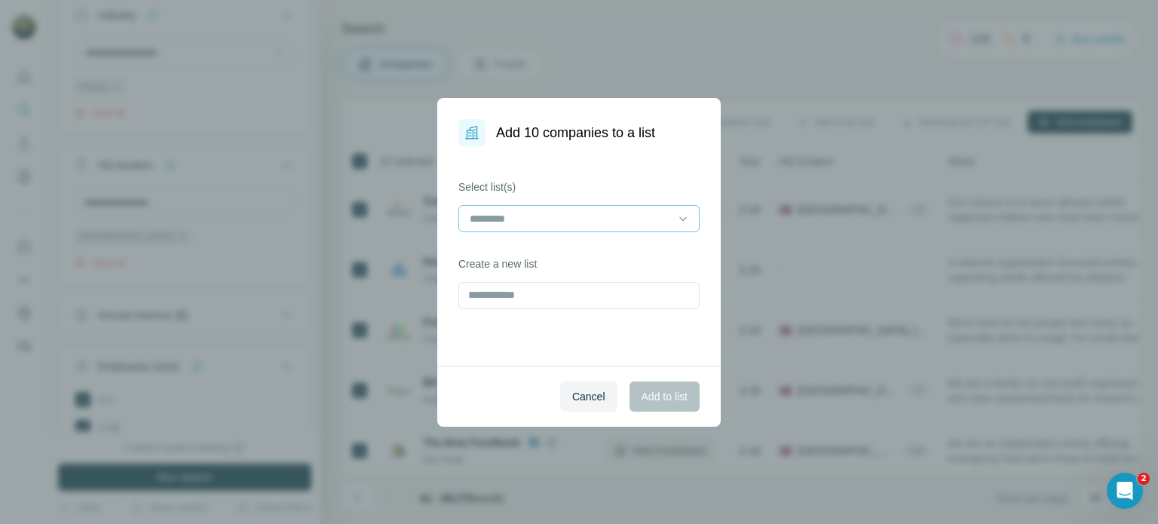
click at [595, 221] on input at bounding box center [570, 218] width 204 height 17
click at [534, 222] on input at bounding box center [570, 218] width 204 height 17
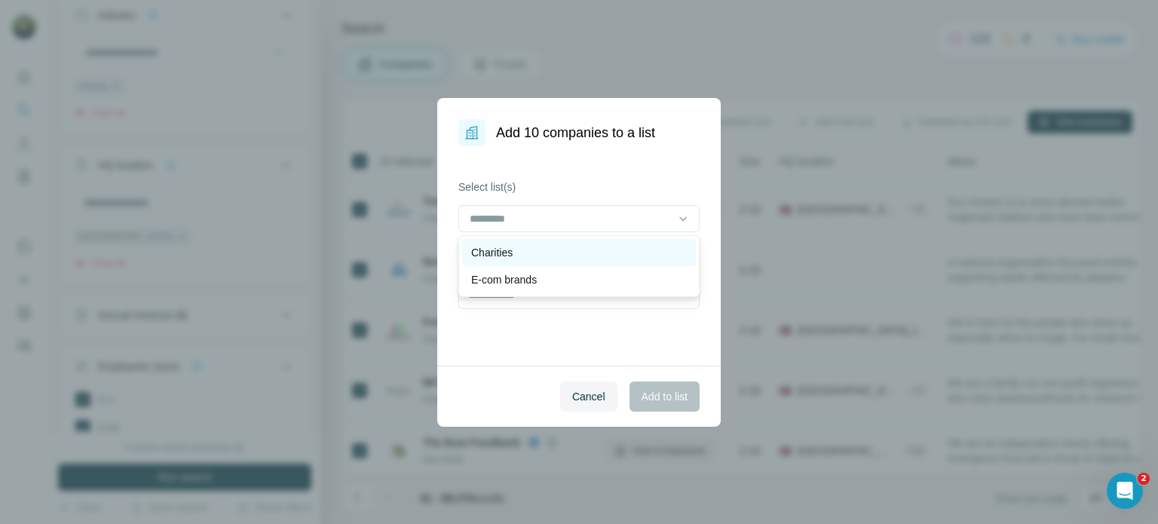
click at [524, 250] on div "Charities" at bounding box center [579, 252] width 216 height 15
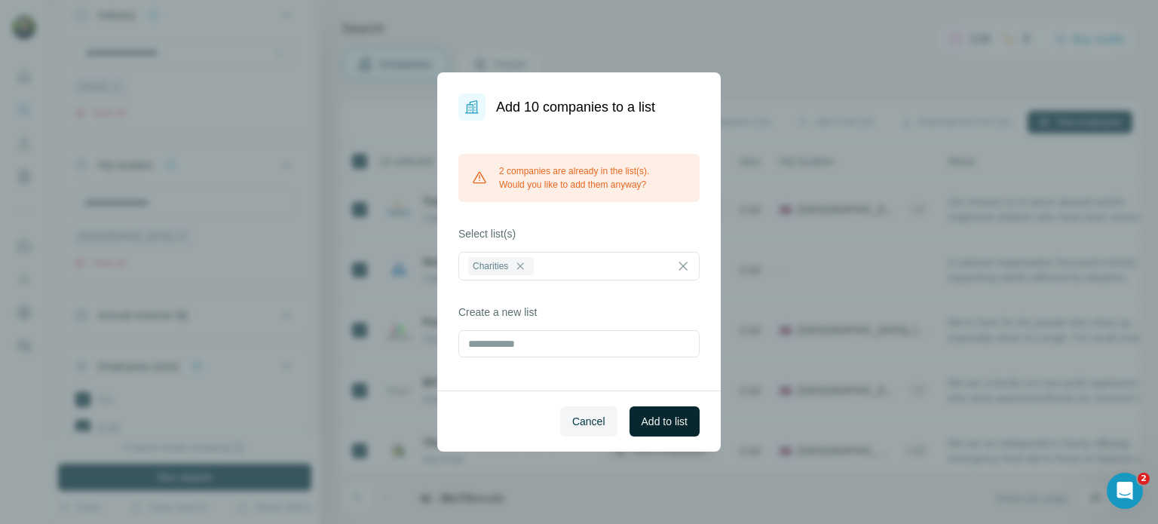
click at [676, 416] on span "Add to list" at bounding box center [665, 421] width 46 height 15
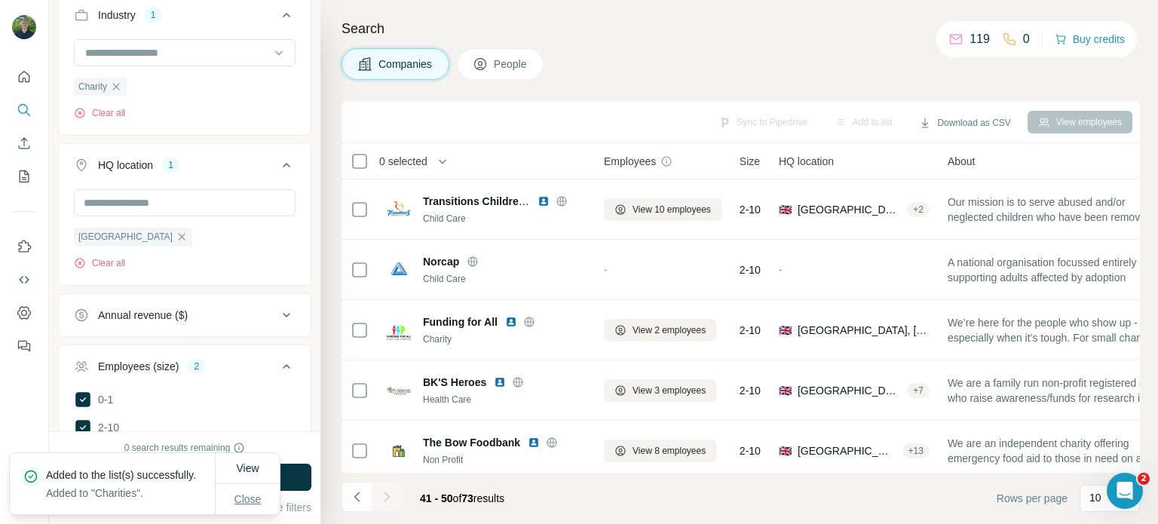
click at [250, 498] on span "Close" at bounding box center [248, 499] width 27 height 15
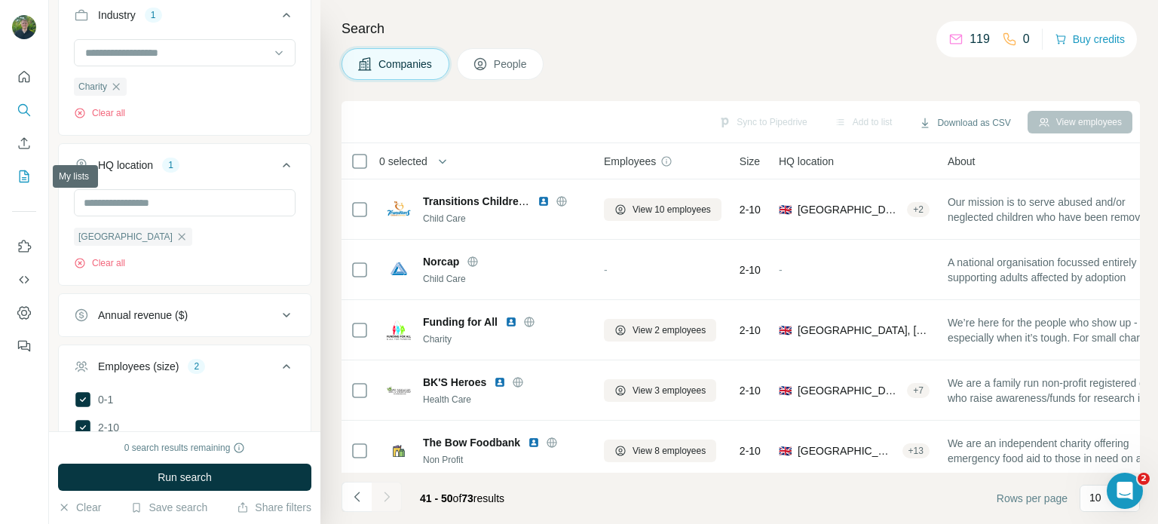
click at [28, 180] on icon "My lists" at bounding box center [25, 176] width 10 height 12
click at [24, 177] on icon "My lists" at bounding box center [26, 175] width 8 height 10
click at [21, 69] on button "Quick start" at bounding box center [24, 76] width 24 height 27
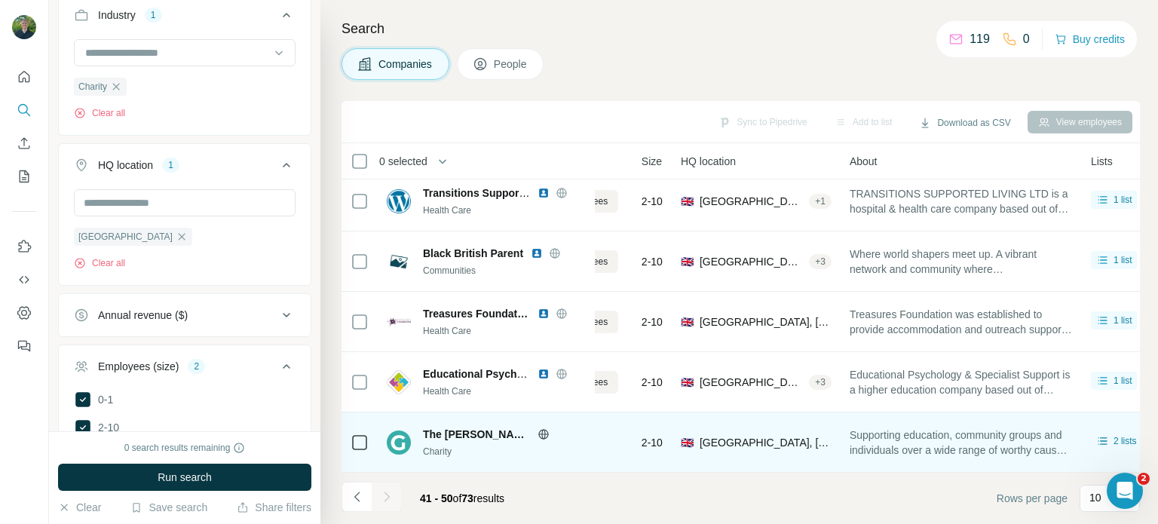
scroll to position [317, 93]
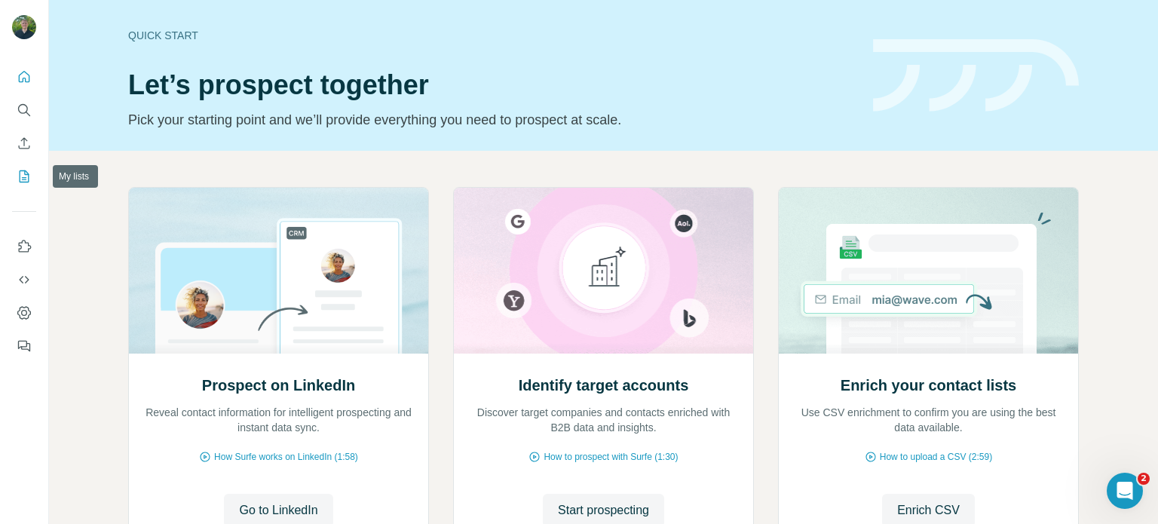
click at [25, 177] on icon "My lists" at bounding box center [26, 175] width 8 height 10
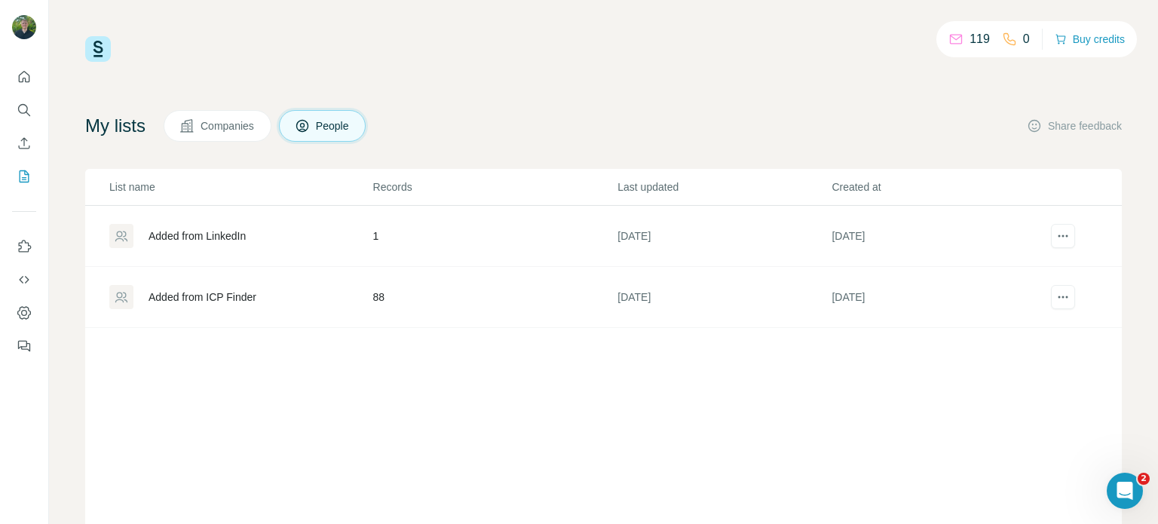
click at [253, 126] on span "Companies" at bounding box center [228, 125] width 55 height 15
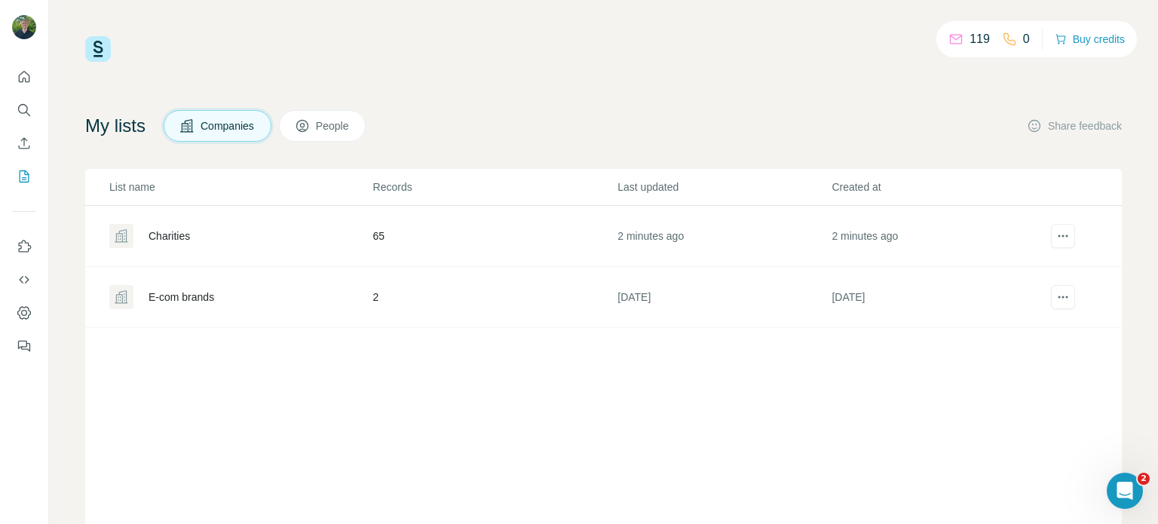
click at [202, 238] on div "Charities" at bounding box center [240, 236] width 262 height 24
click at [1056, 237] on icon "actions" at bounding box center [1063, 236] width 15 height 15
click at [1000, 226] on td "2 minutes ago" at bounding box center [938, 236] width 214 height 61
click at [190, 241] on div "Charities" at bounding box center [169, 236] width 41 height 15
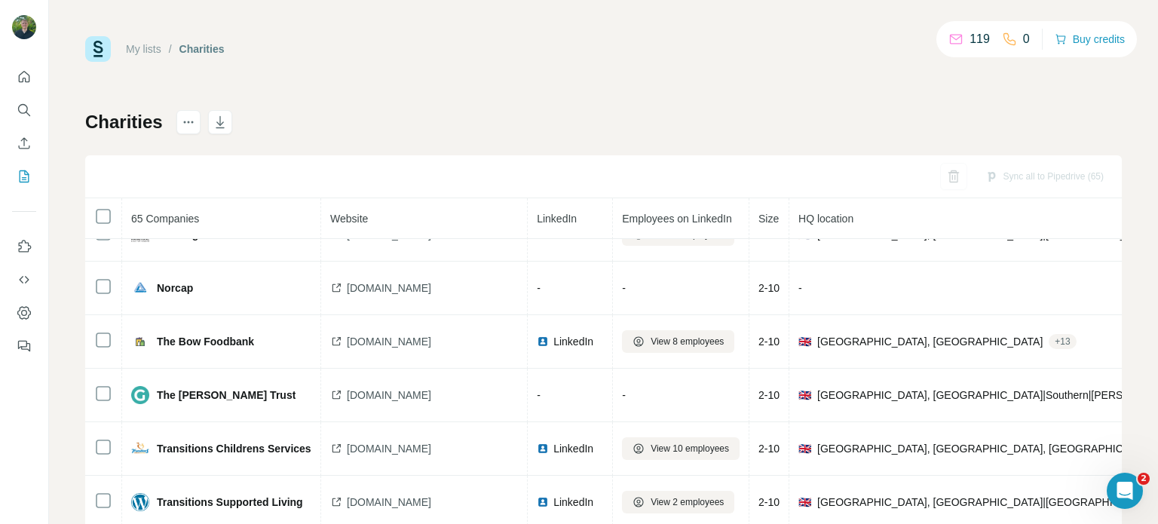
click at [839, 216] on span "HQ location" at bounding box center [826, 219] width 55 height 12
click at [195, 124] on icon "actions" at bounding box center [188, 122] width 15 height 15
click at [830, 220] on span "HQ location" at bounding box center [826, 219] width 55 height 12
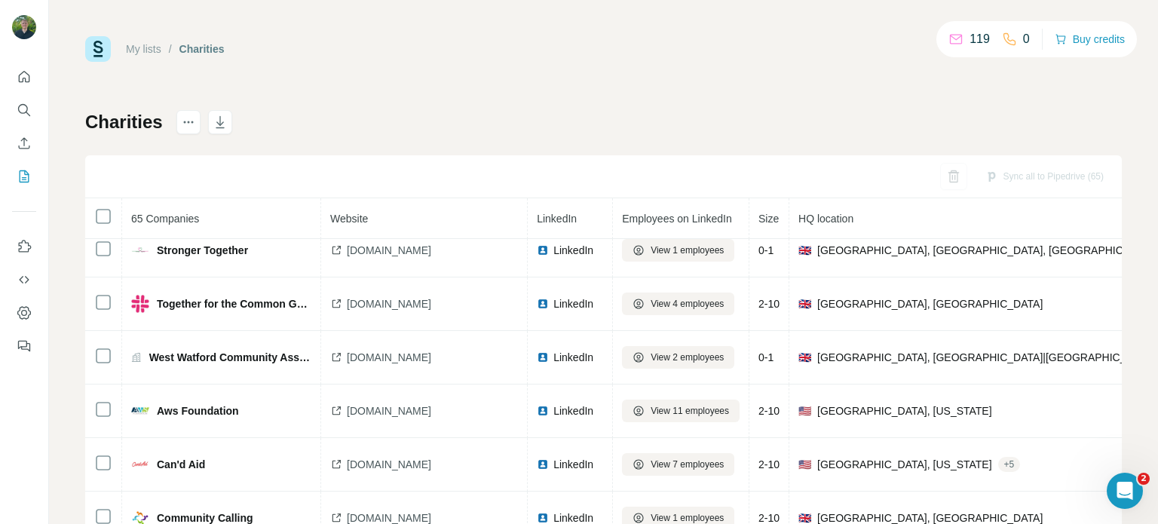
scroll to position [2338, 0]
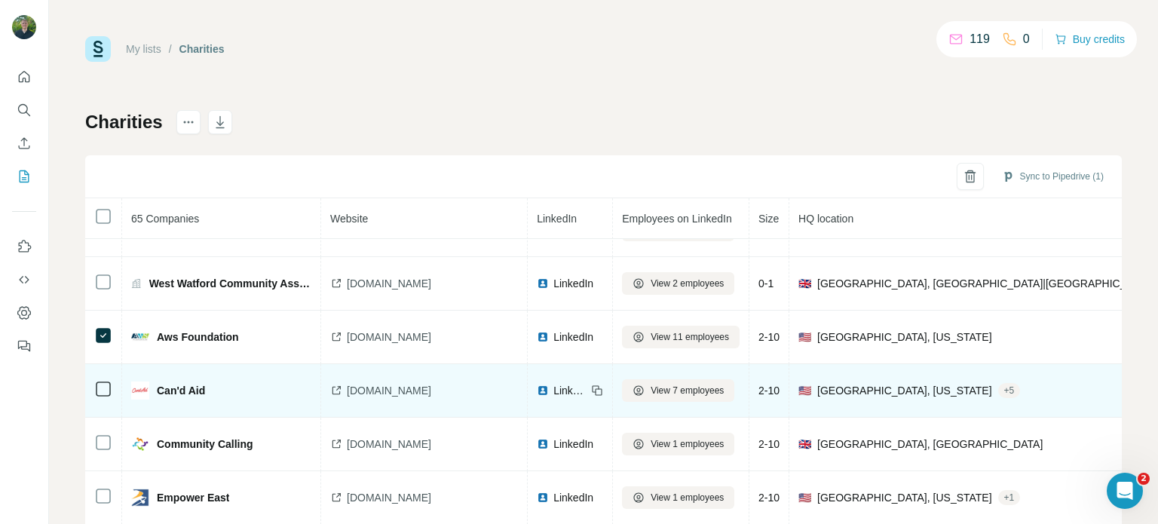
click at [108, 380] on icon at bounding box center [103, 389] width 18 height 18
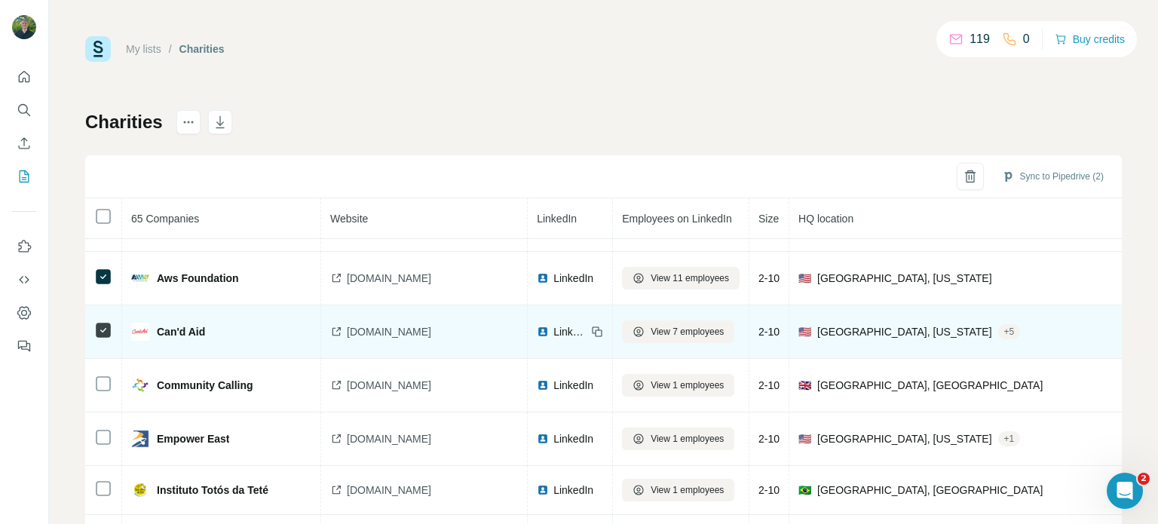
scroll to position [2413, 0]
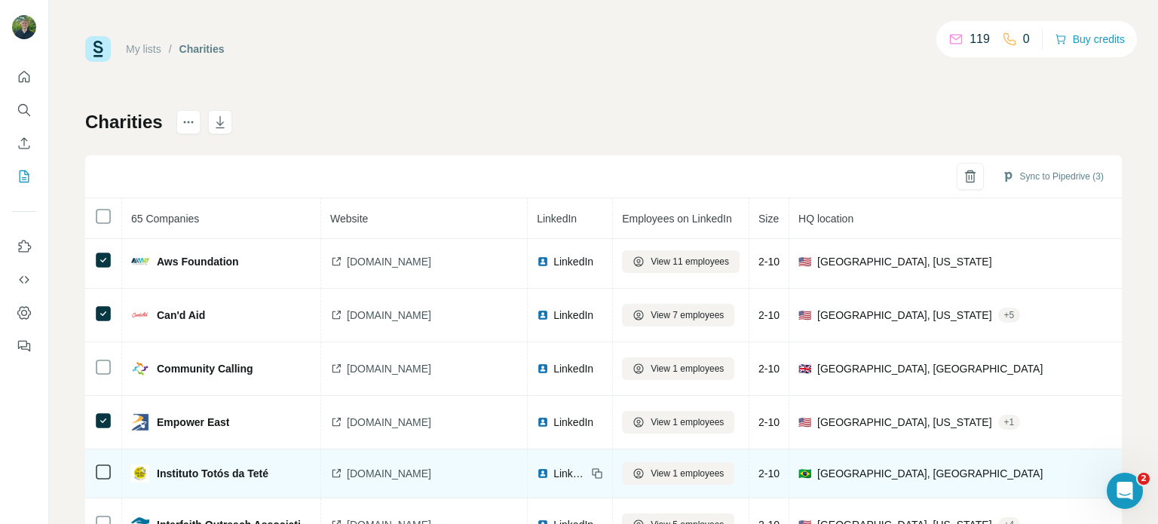
click at [103, 463] on div at bounding box center [103, 472] width 18 height 18
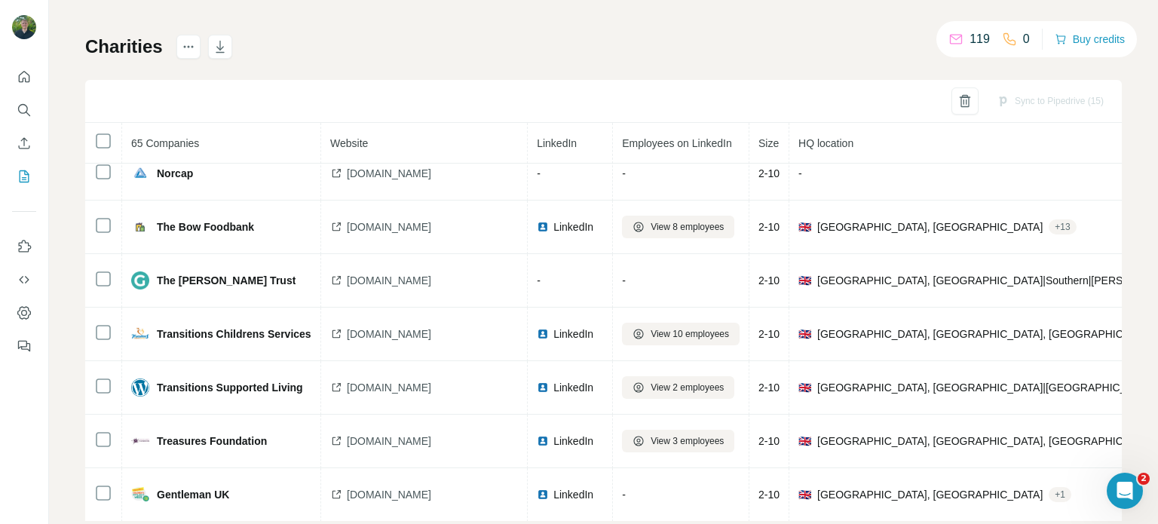
scroll to position [0, 0]
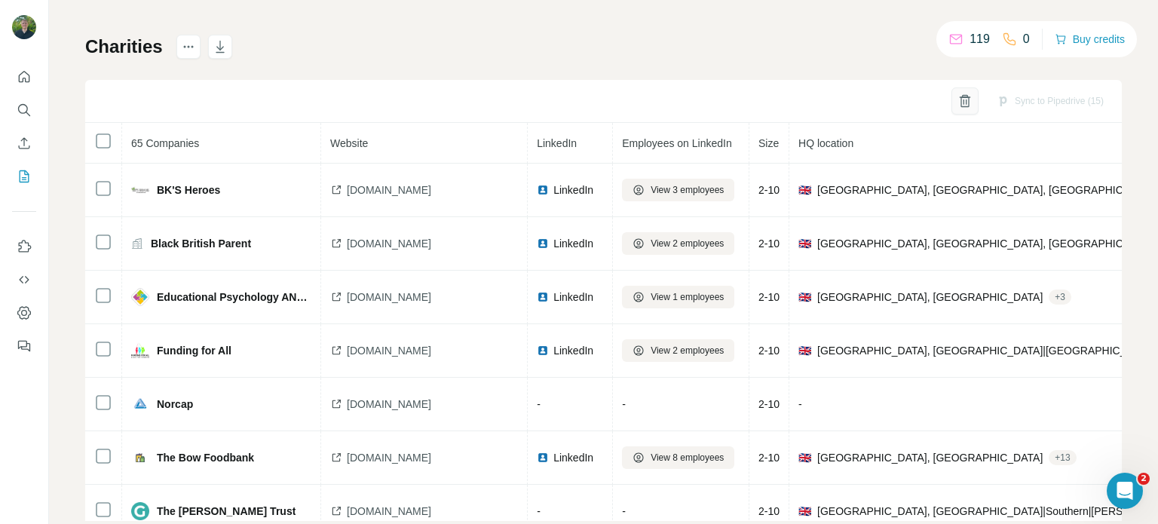
click at [961, 99] on icon "button" at bounding box center [965, 102] width 8 height 11
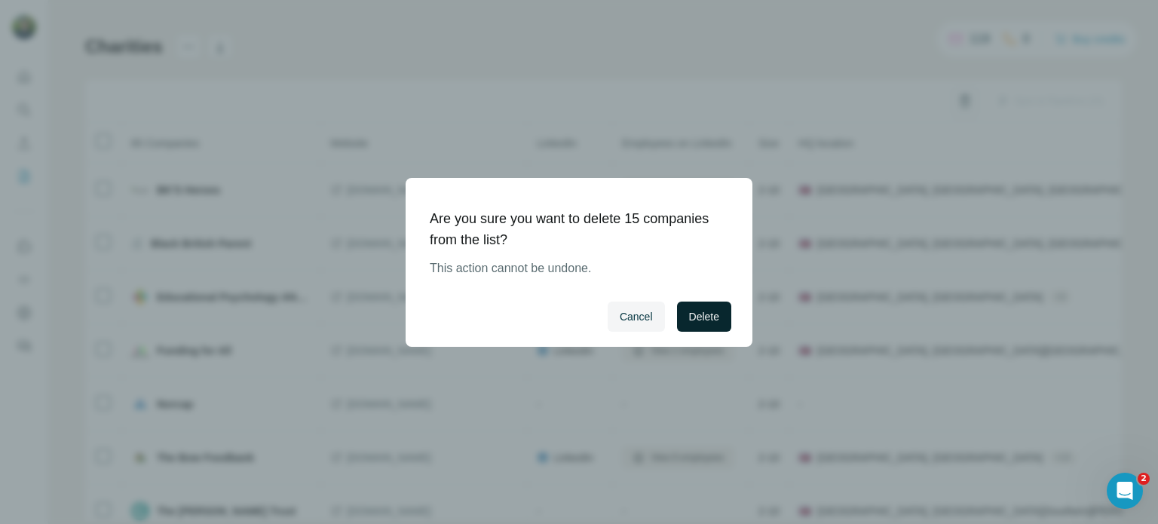
click at [698, 313] on span "Delete" at bounding box center [704, 316] width 30 height 15
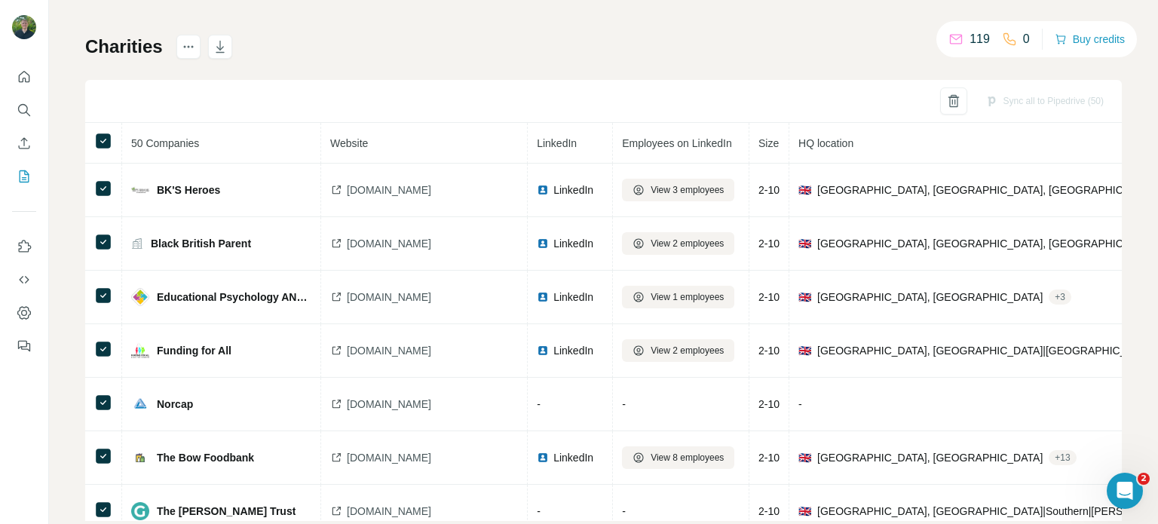
click at [1018, 103] on div "Sync all to Pipedrive (50)" at bounding box center [1045, 100] width 140 height 27
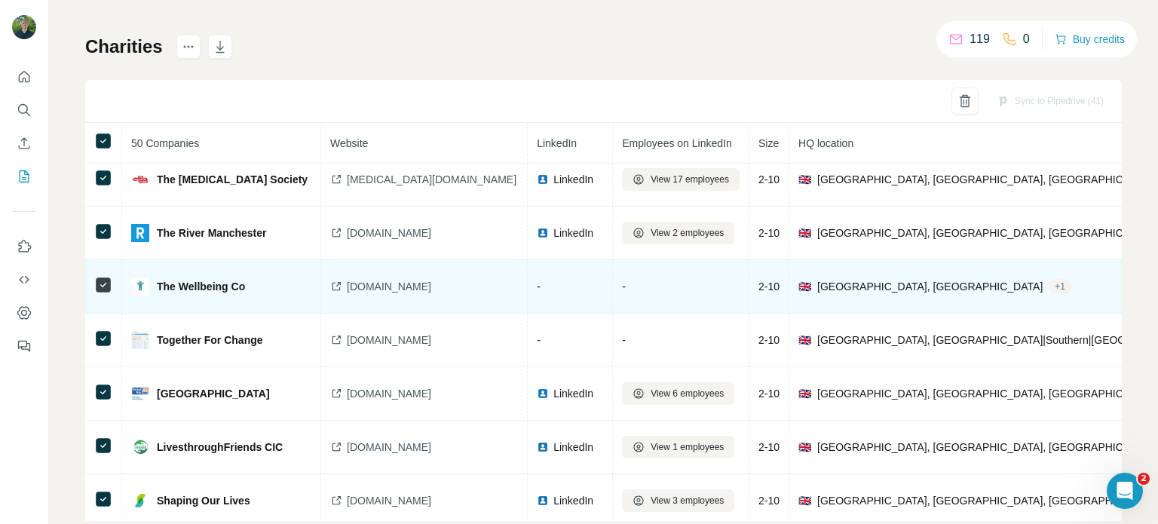
scroll to position [1885, 0]
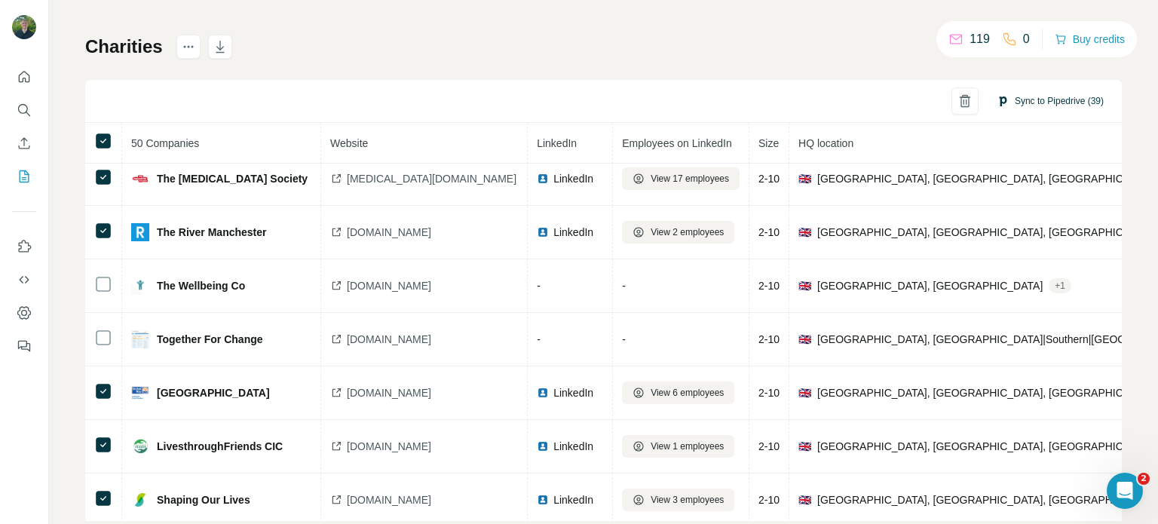
click at [1026, 100] on button "Sync to Pipedrive (39)" at bounding box center [1050, 101] width 128 height 23
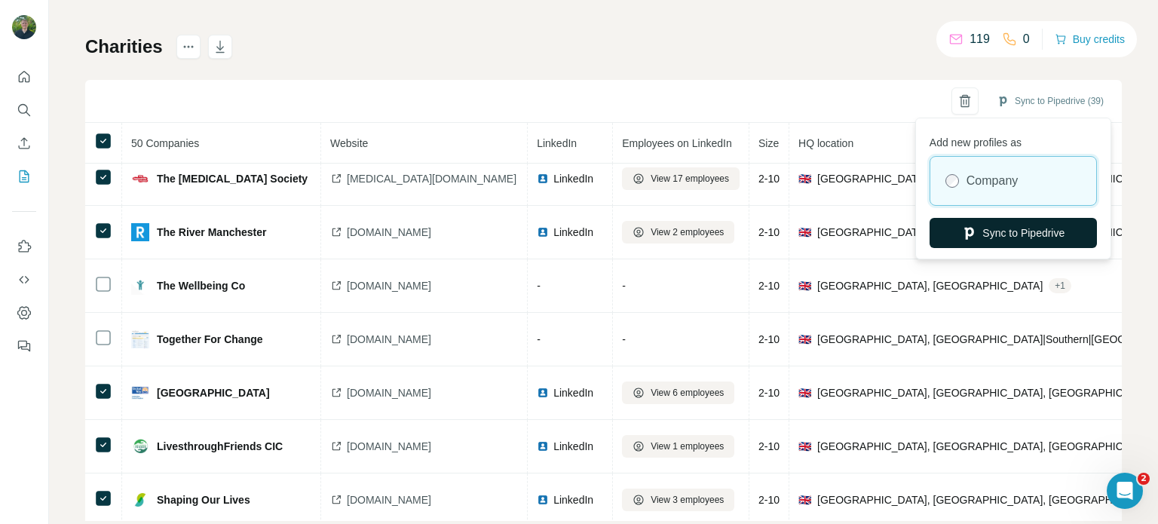
click at [1002, 232] on button "Sync to Pipedrive" at bounding box center [1013, 233] width 167 height 30
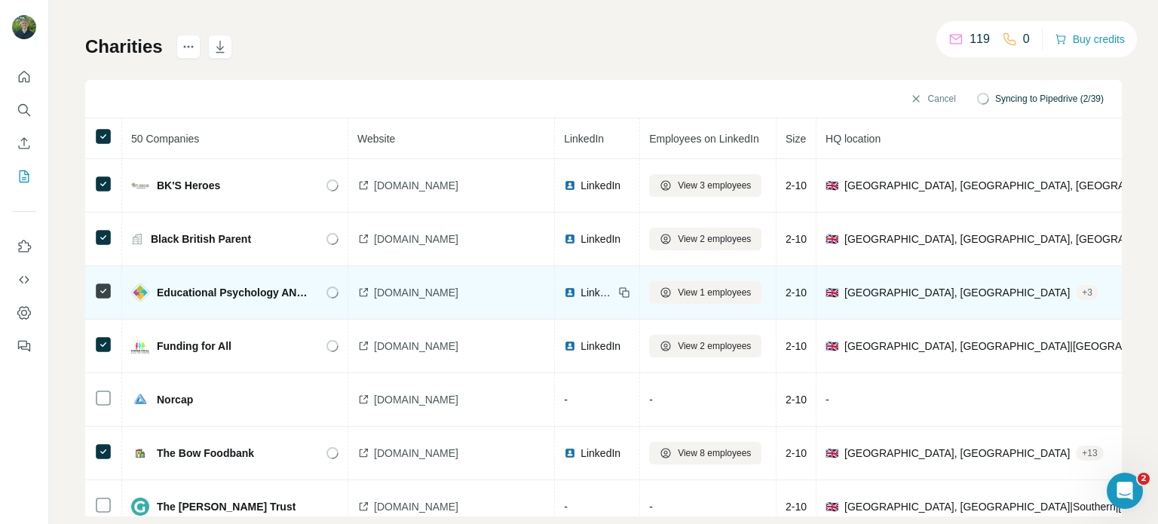
scroll to position [0, 0]
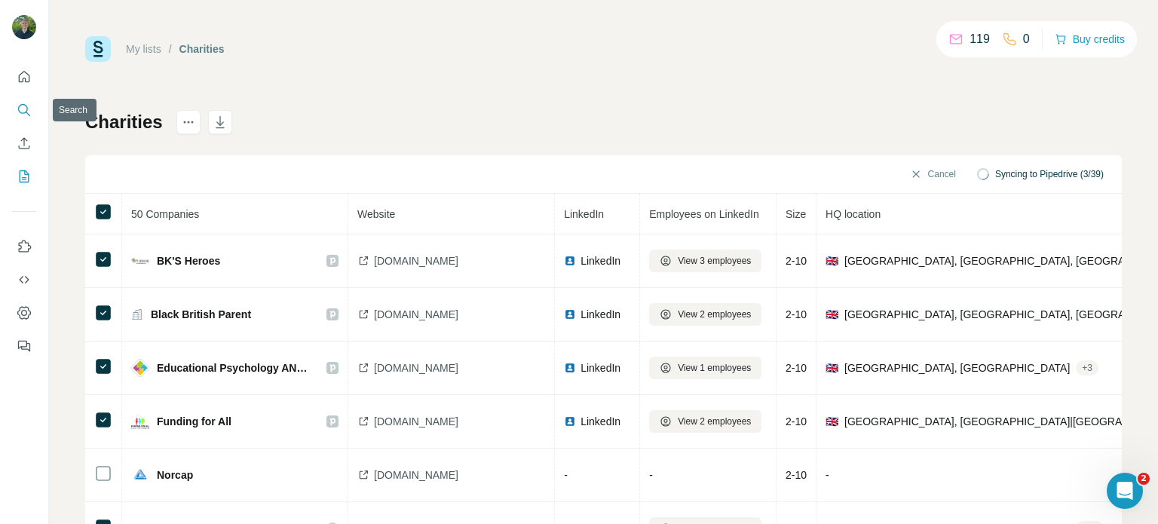
click at [27, 115] on icon "Search" at bounding box center [24, 110] width 15 height 15
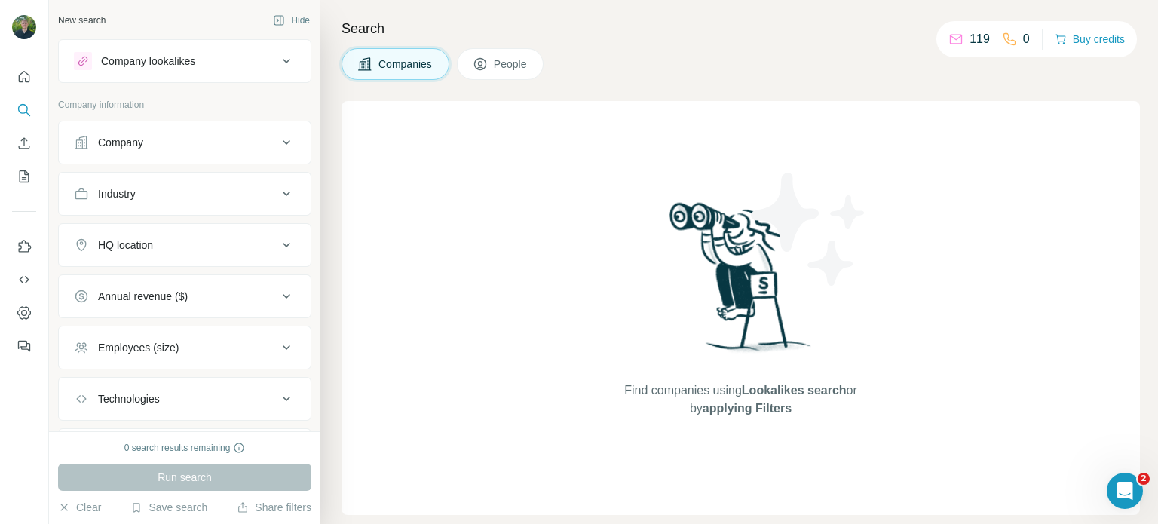
click at [978, 38] on p "119" at bounding box center [980, 39] width 20 height 18
click at [497, 66] on span "People" at bounding box center [511, 64] width 35 height 15
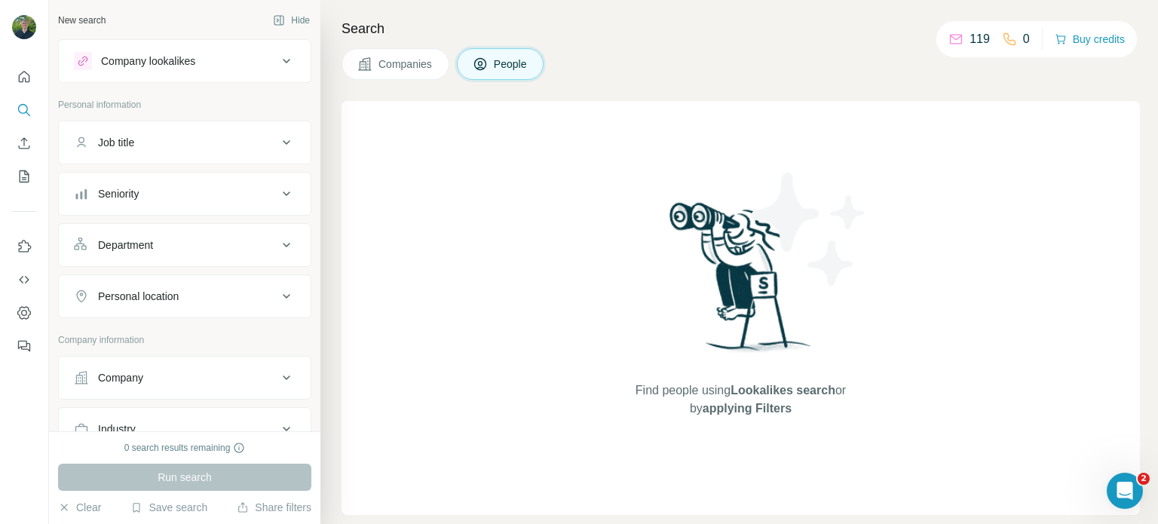
click at [394, 67] on span "Companies" at bounding box center [406, 64] width 55 height 15
